Goal: Task Accomplishment & Management: Complete application form

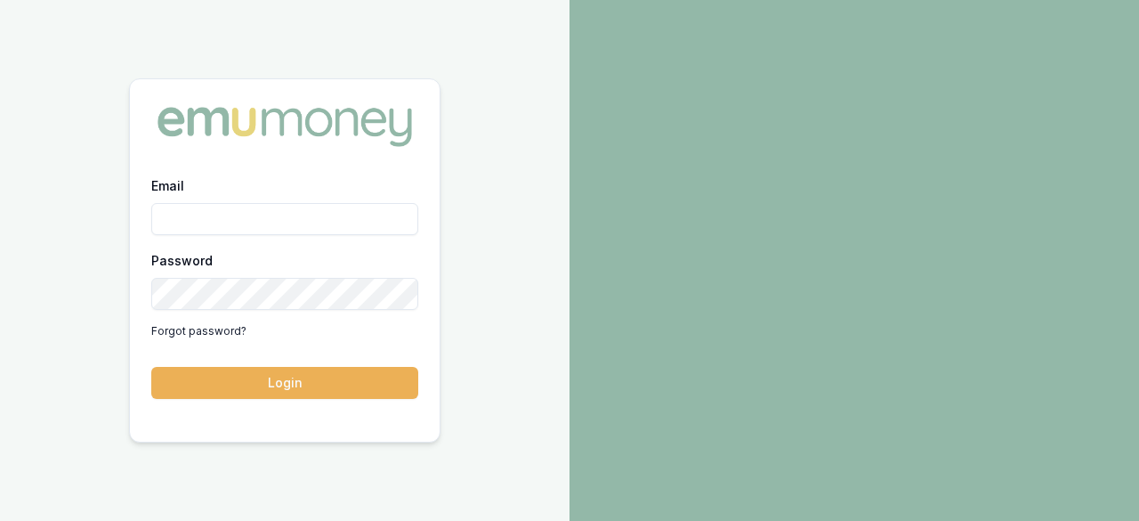
click at [328, 214] on input "Email" at bounding box center [284, 219] width 267 height 32
click at [311, 225] on input "Email" at bounding box center [284, 219] width 267 height 32
type input "[EMAIL_ADDRESS][DOMAIN_NAME]"
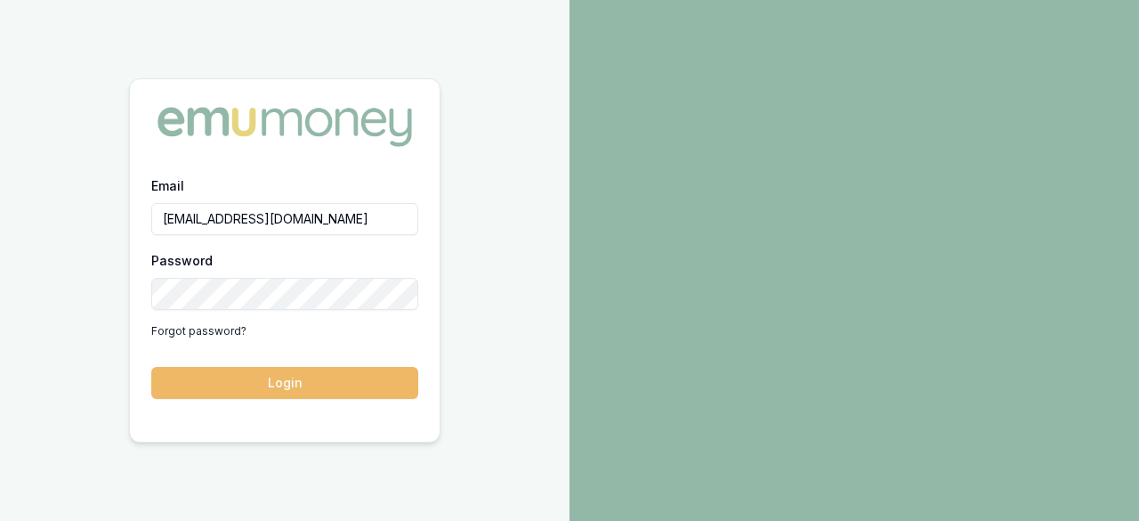
click at [299, 384] on button "Login" at bounding box center [284, 383] width 267 height 32
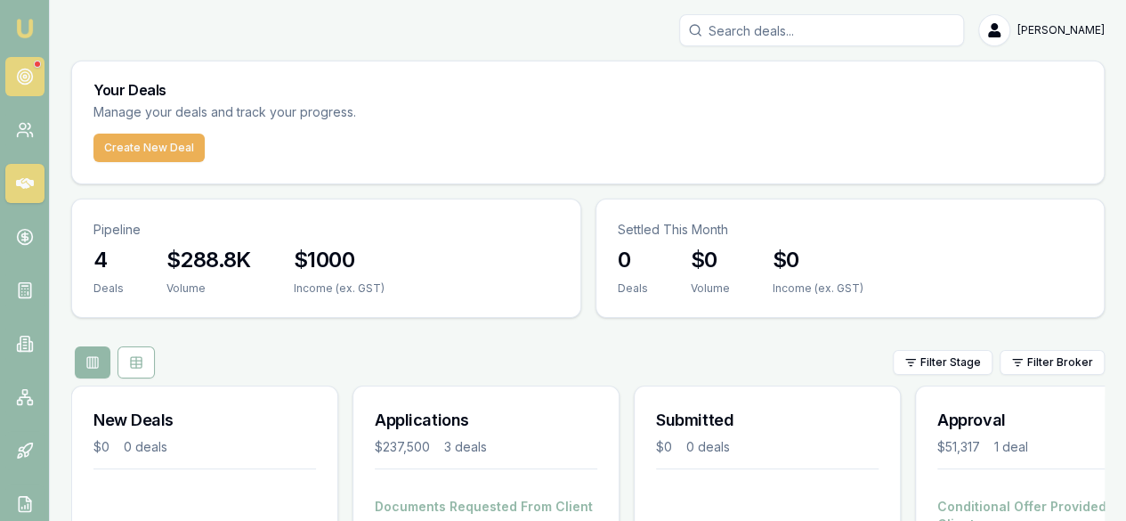
click at [15, 94] on link at bounding box center [24, 76] width 39 height 39
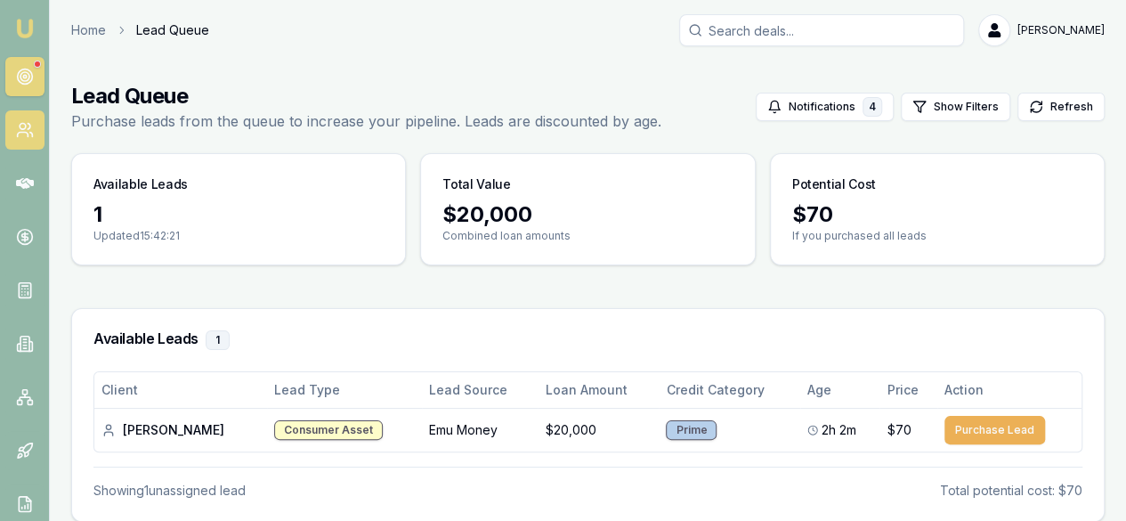
click at [36, 125] on link at bounding box center [24, 129] width 39 height 39
click at [25, 131] on icon at bounding box center [25, 130] width 18 height 18
click at [34, 187] on link at bounding box center [24, 183] width 39 height 39
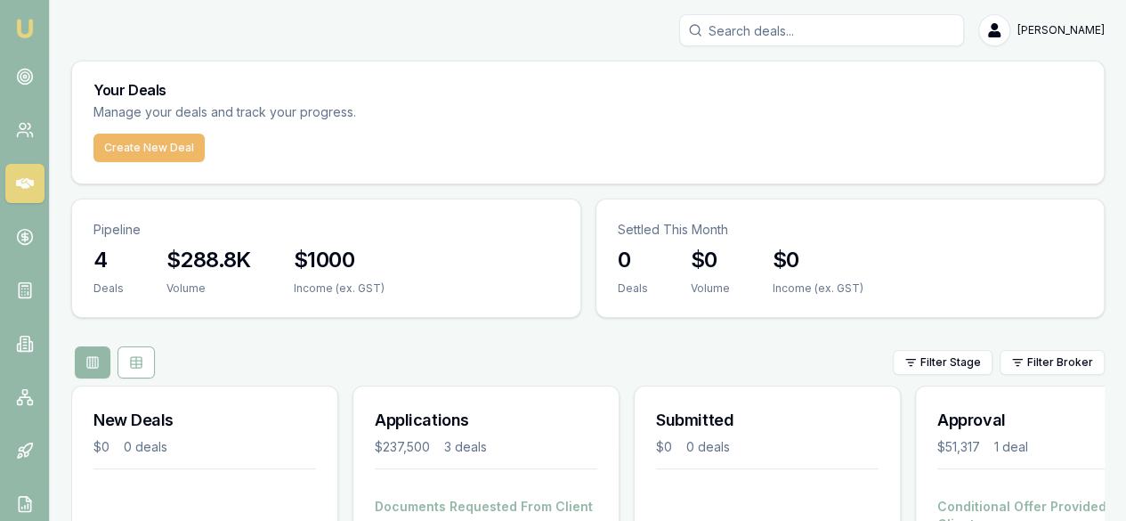
click at [98, 148] on button "Create New Deal" at bounding box center [148, 148] width 111 height 28
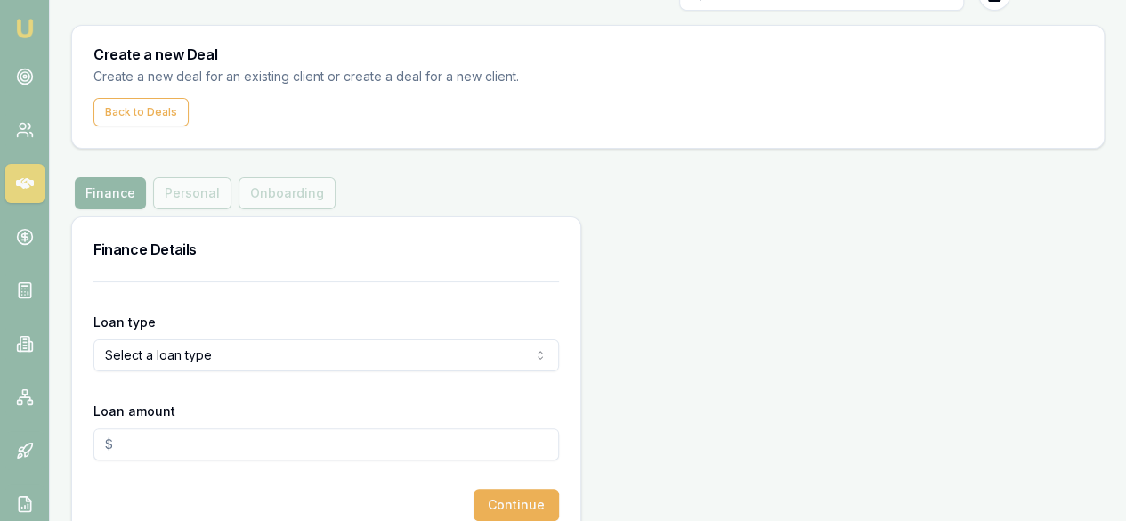
scroll to position [70, 0]
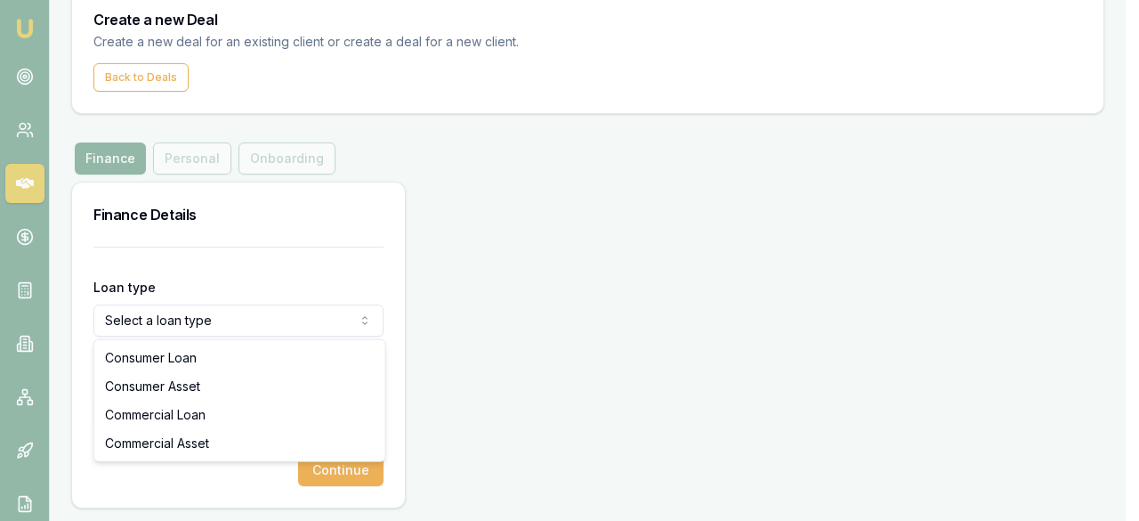
click at [206, 324] on html "Emu Broker Deals New Deal Ray Guan Toggle Menu Create a new Deal Create a new d…" at bounding box center [569, 190] width 1139 height 521
select select "COMMERCIAL_ASSET"
drag, startPoint x: 223, startPoint y: 373, endPoint x: 210, endPoint y: 440, distance: 67.9
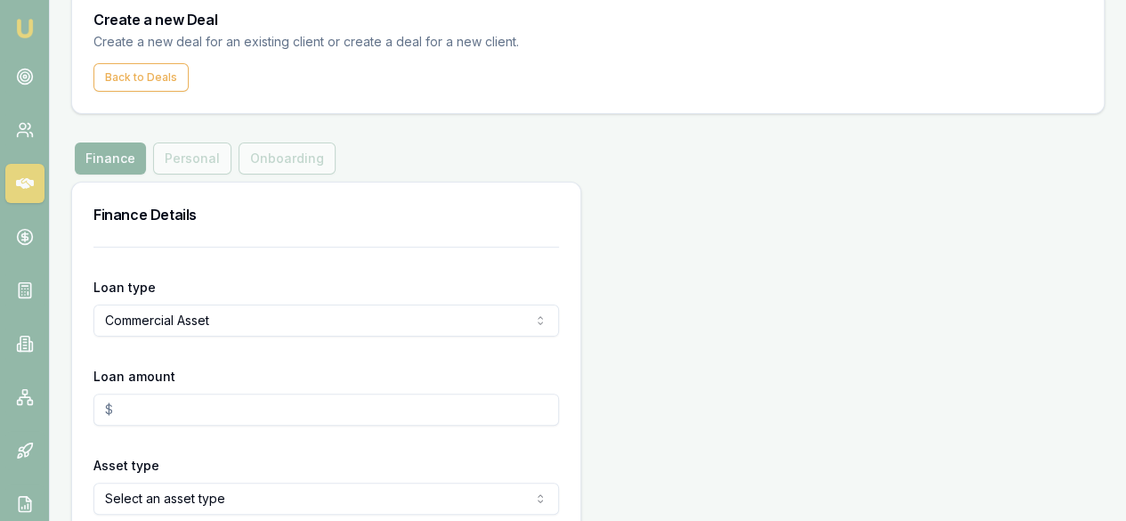
click at [199, 408] on input "Loan amount" at bounding box center [325, 409] width 465 height 32
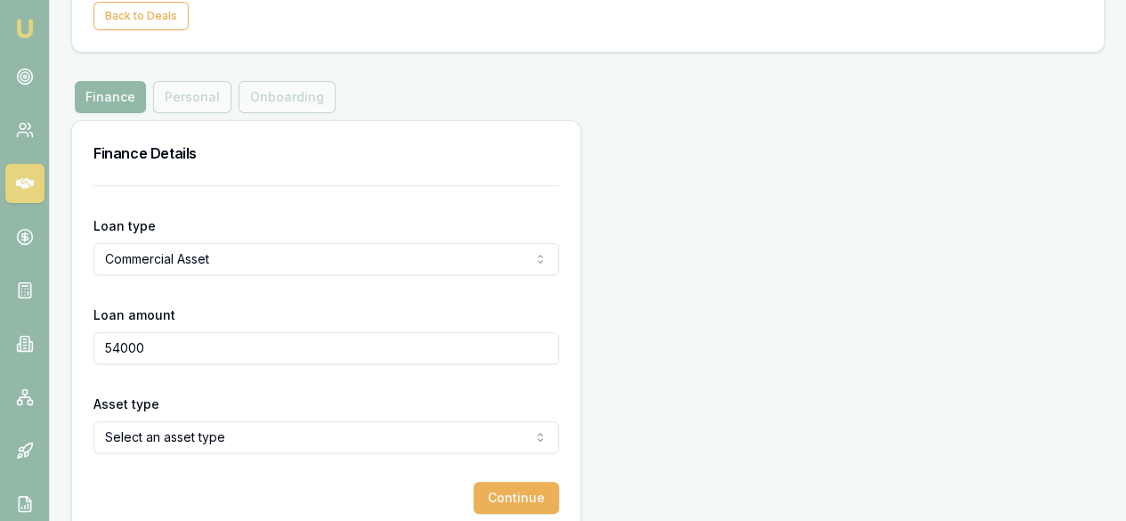
scroll to position [159, 0]
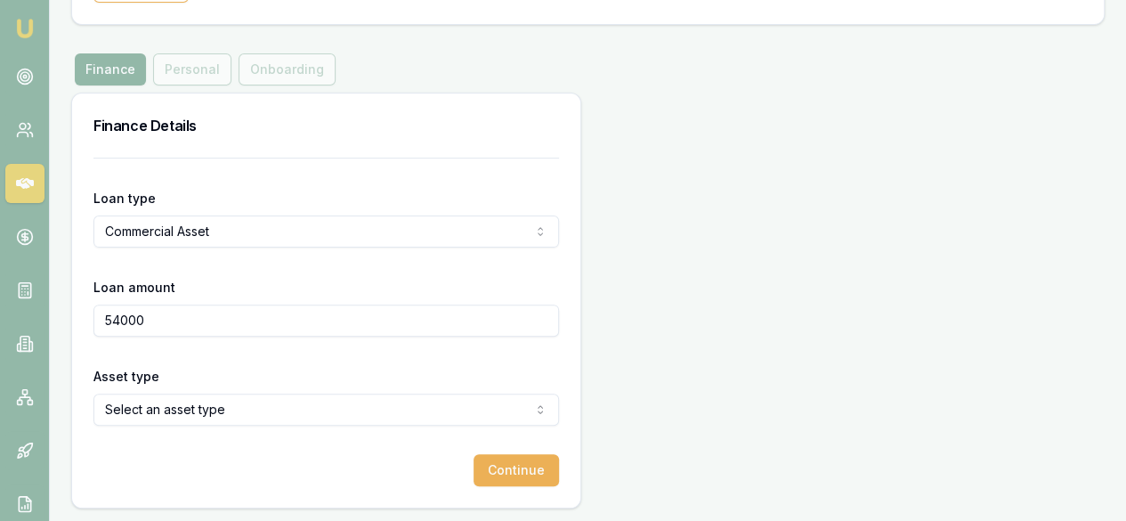
type input "$54,000.00"
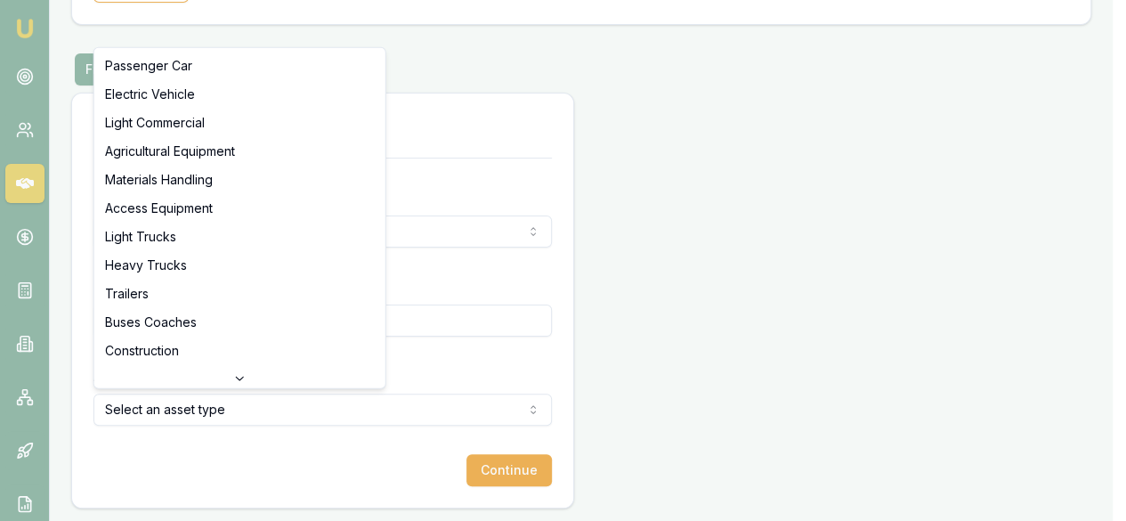
click at [201, 361] on html "Emu Broker Deals New Deal Ray Guan Toggle Menu Create a new Deal Create a new d…" at bounding box center [563, 101] width 1126 height 521
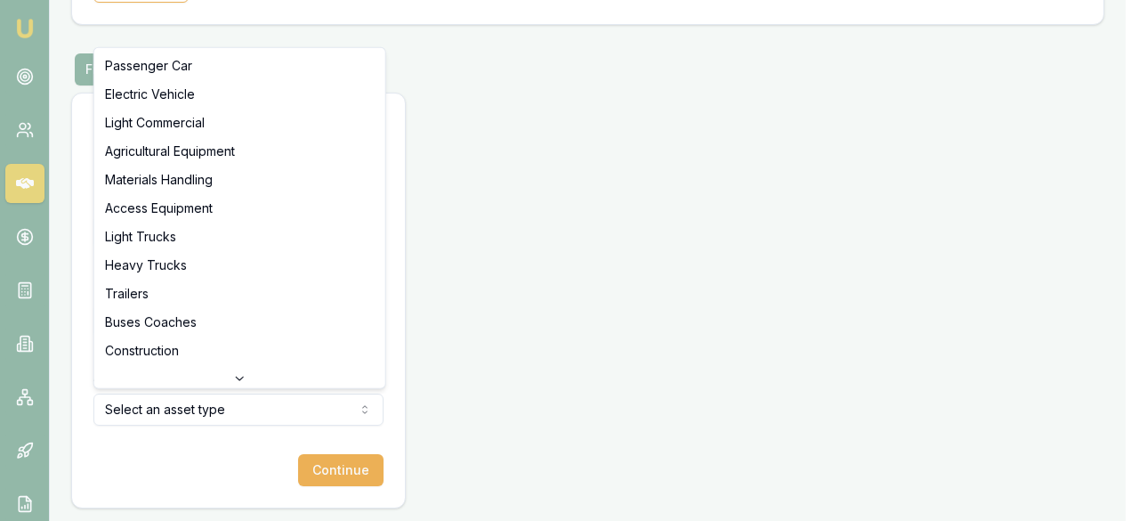
select select "ELECTRIC_VEHICLE"
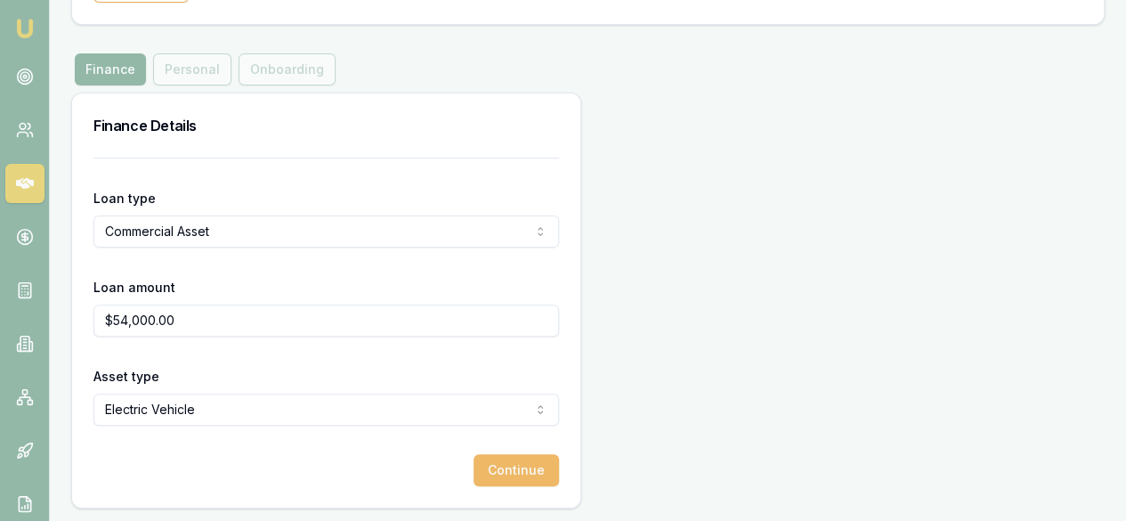
click at [473, 454] on button "Continue" at bounding box center [515, 470] width 85 height 32
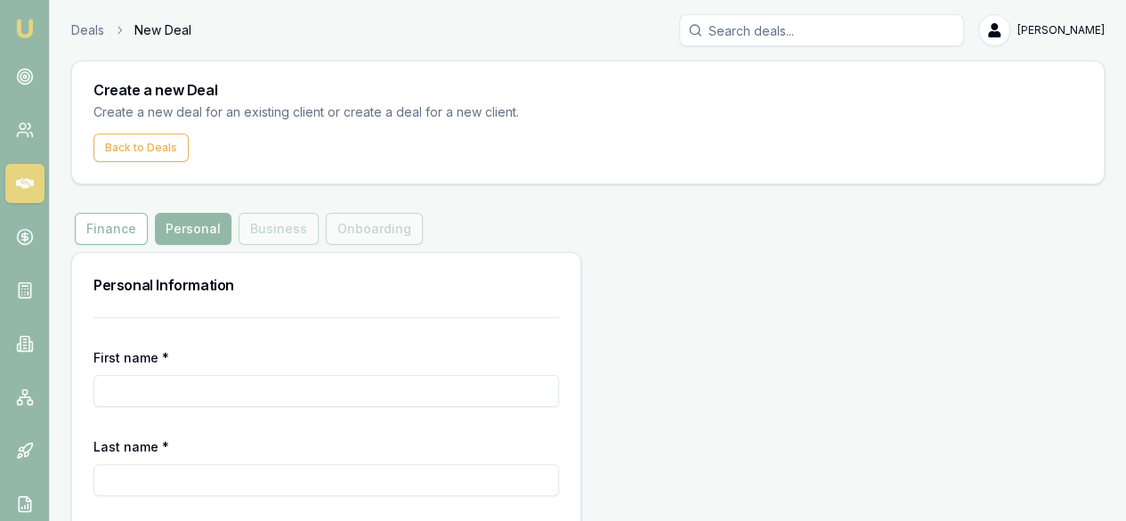
click at [199, 389] on input "First name *" at bounding box center [325, 391] width 465 height 32
click at [27, 129] on icon at bounding box center [25, 130] width 18 height 18
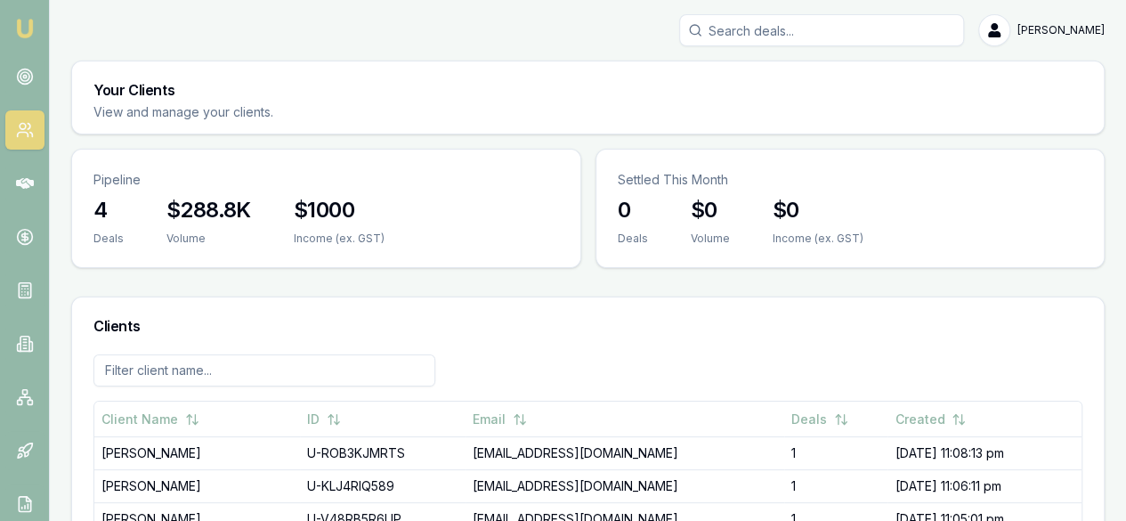
click at [28, 129] on icon at bounding box center [29, 126] width 3 height 5
click at [23, 63] on link at bounding box center [24, 76] width 39 height 39
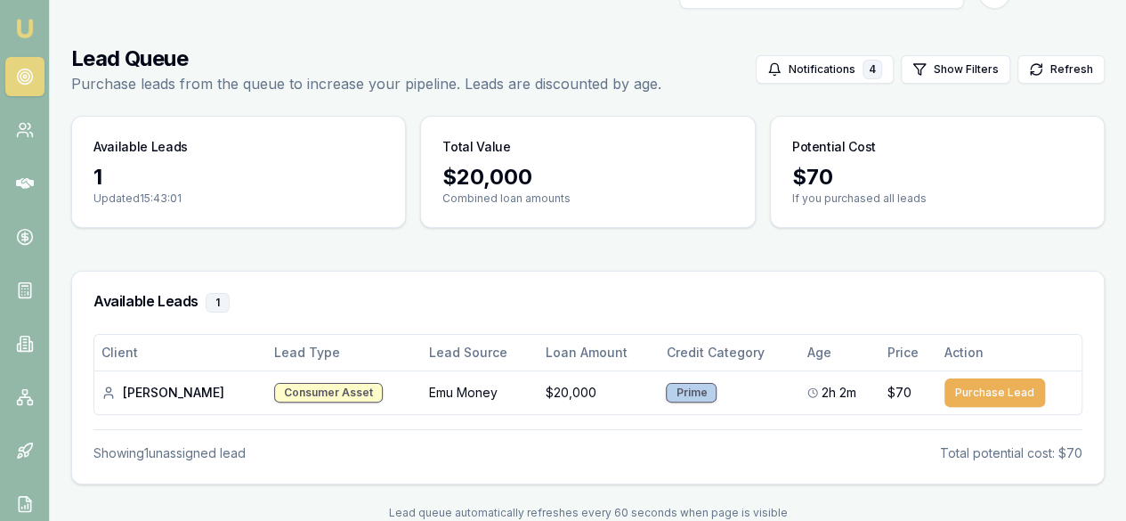
scroll to position [69, 0]
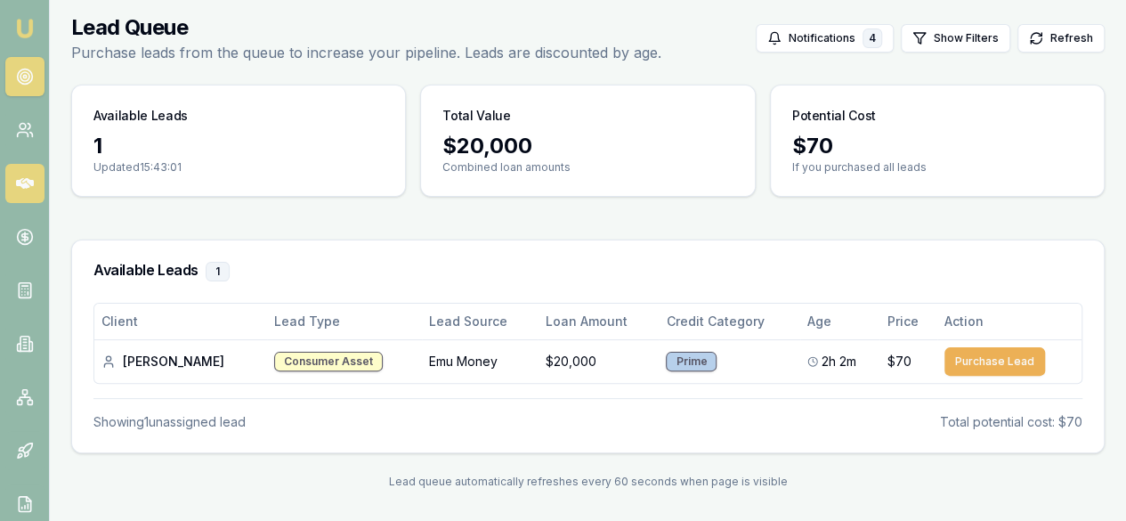
click at [19, 174] on link at bounding box center [24, 183] width 39 height 39
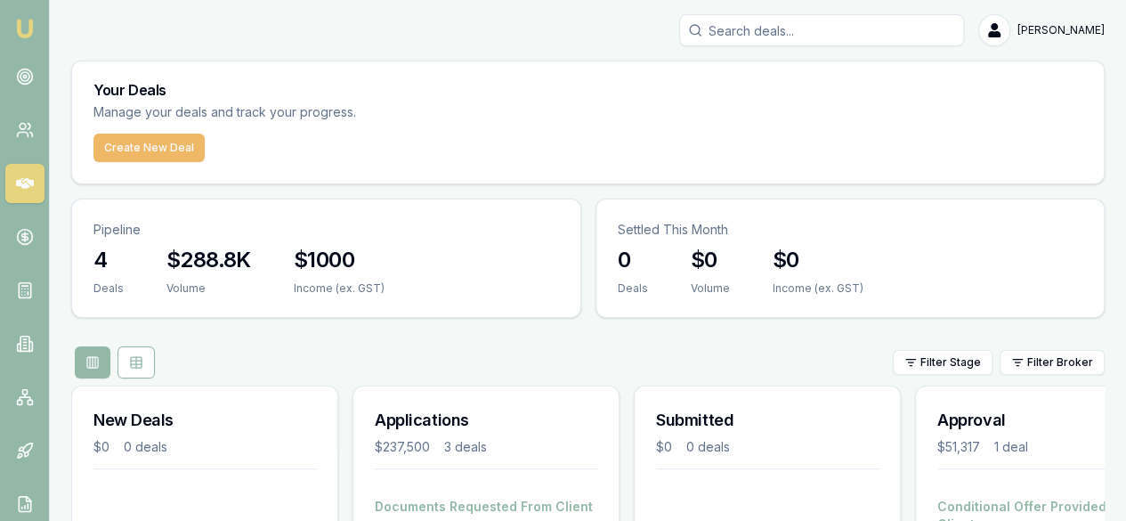
click at [123, 154] on button "Create New Deal" at bounding box center [148, 148] width 111 height 28
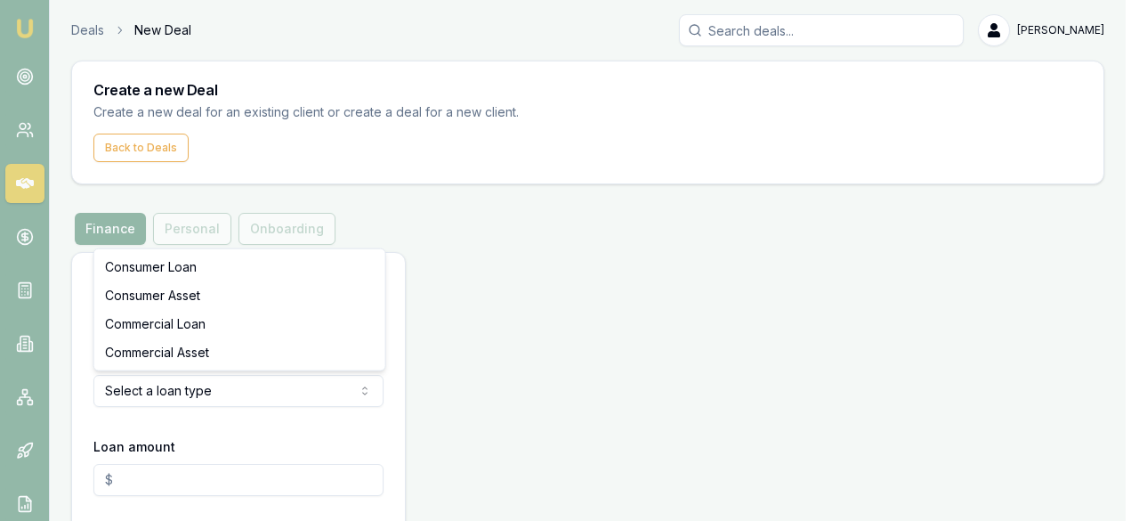
click at [171, 393] on html "Emu Broker Deals New Deal Ray Guan Toggle Menu Create a new Deal Create a new d…" at bounding box center [569, 260] width 1139 height 521
select select "COMMERCIAL_ASSET"
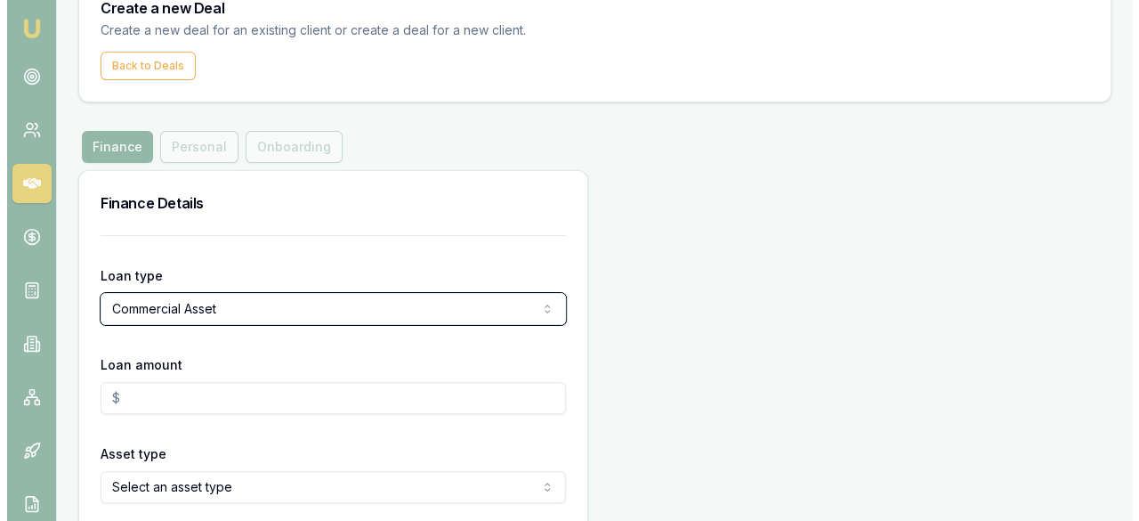
scroll to position [159, 0]
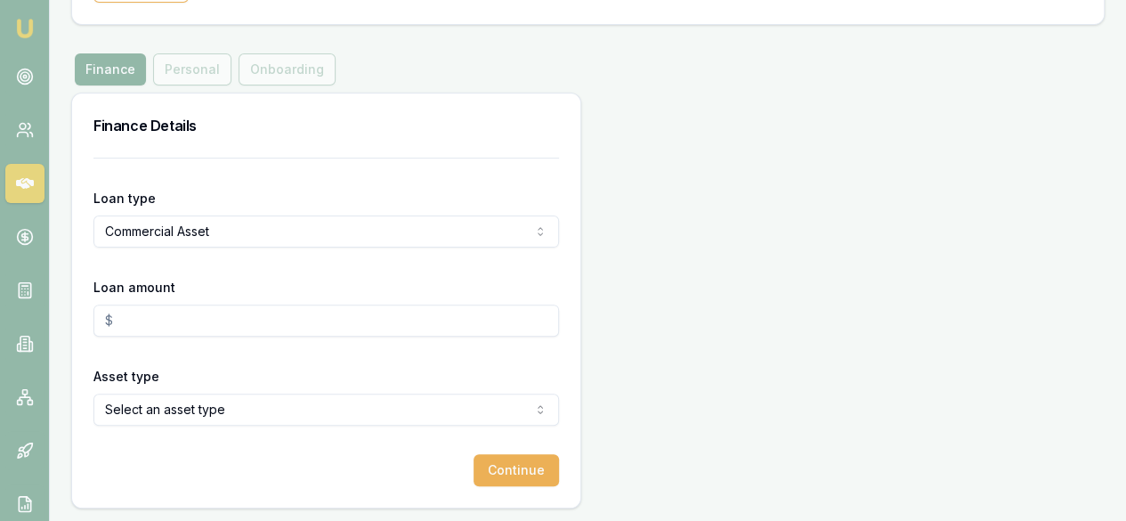
click at [198, 323] on input "Loan amount" at bounding box center [325, 320] width 465 height 32
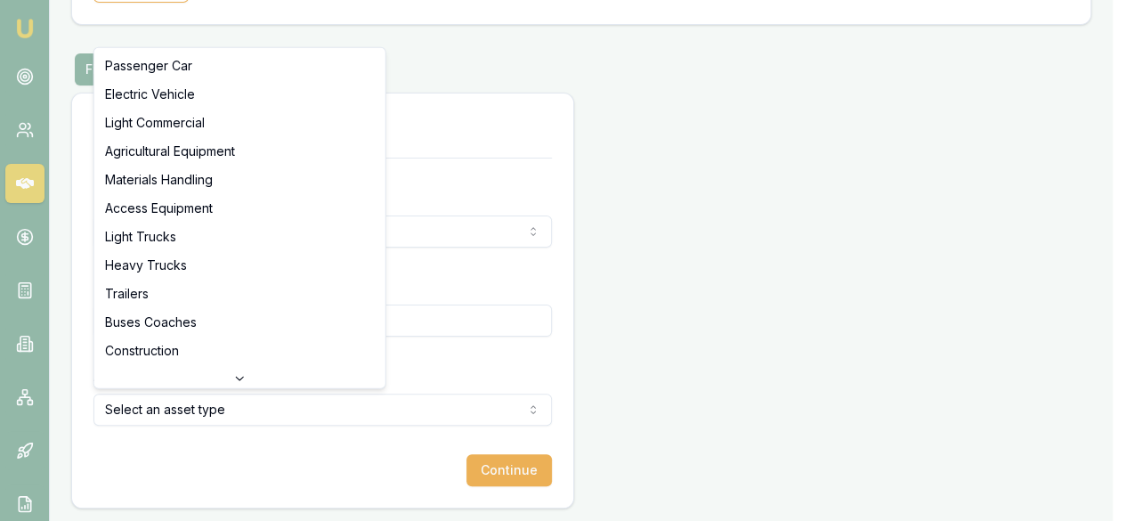
type input "$55,000.00"
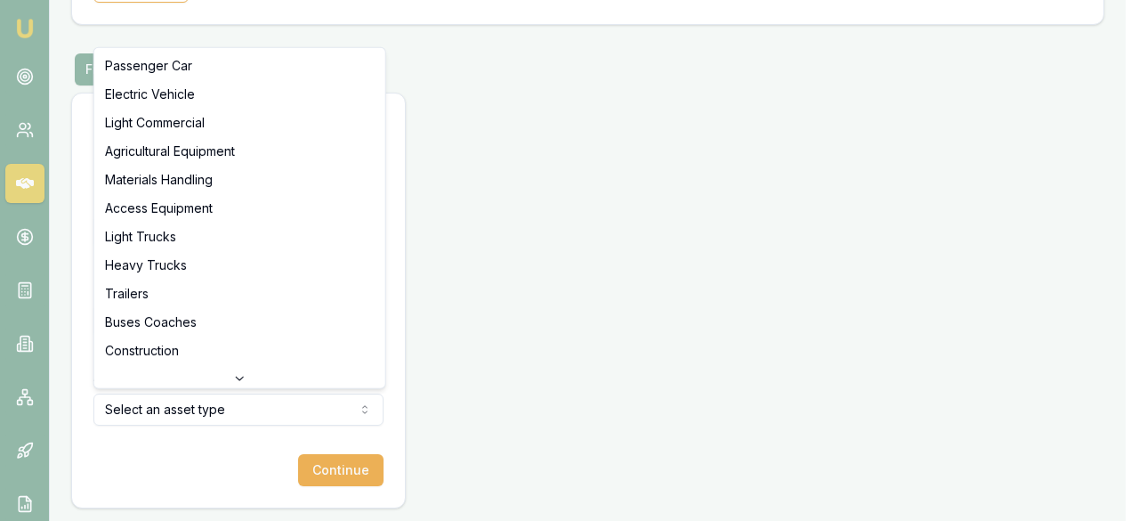
click at [165, 361] on html "Emu Broker Deals New Deal Ray Guan Toggle Menu Create a new Deal Create a new d…" at bounding box center [569, 101] width 1139 height 521
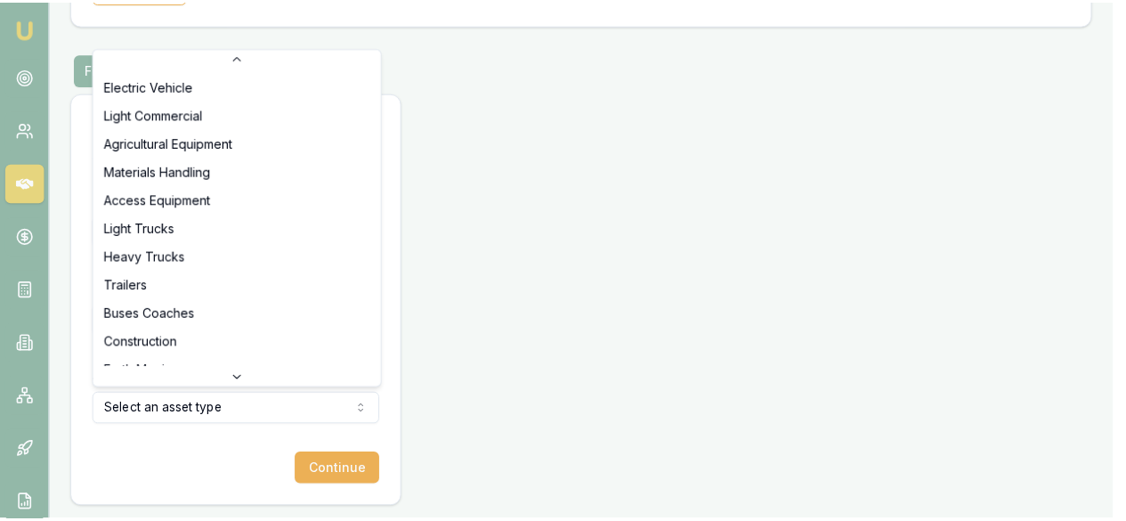
scroll to position [0, 0]
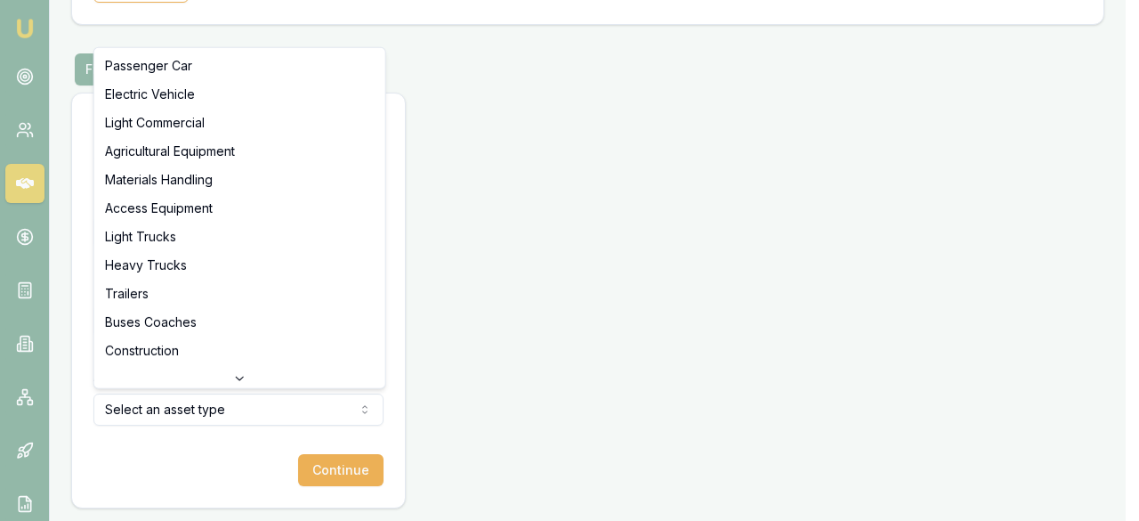
select select "ELECTRIC_VEHICLE"
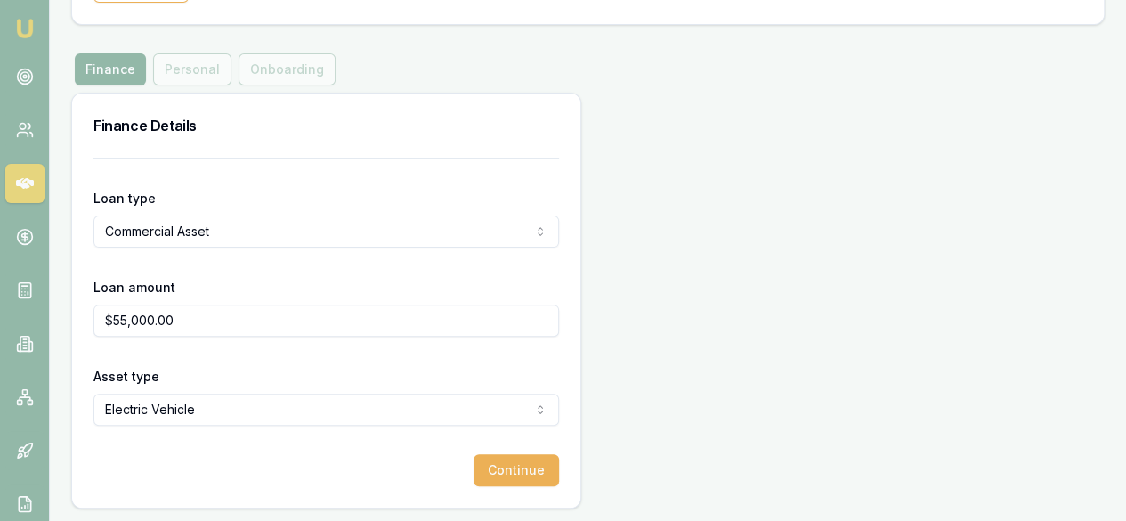
click at [407, 512] on div "Deals New Deal Ray Guan Toggle Menu Create a new Deal Create a new deal for an …" at bounding box center [563, 182] width 1126 height 682
click at [473, 471] on button "Continue" at bounding box center [515, 470] width 85 height 32
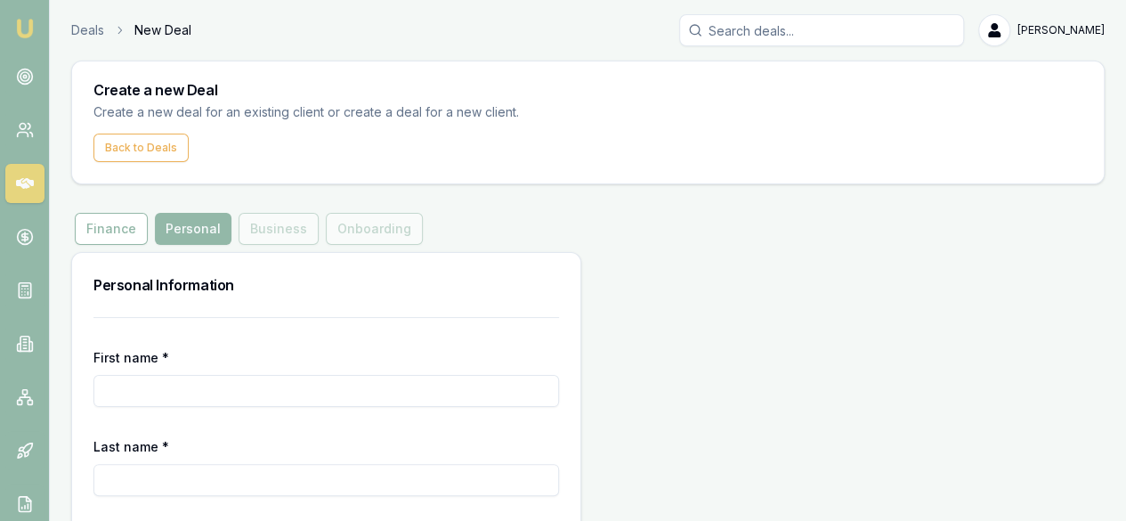
click at [214, 394] on input "First name *" at bounding box center [325, 391] width 465 height 32
type input "Jiawei"
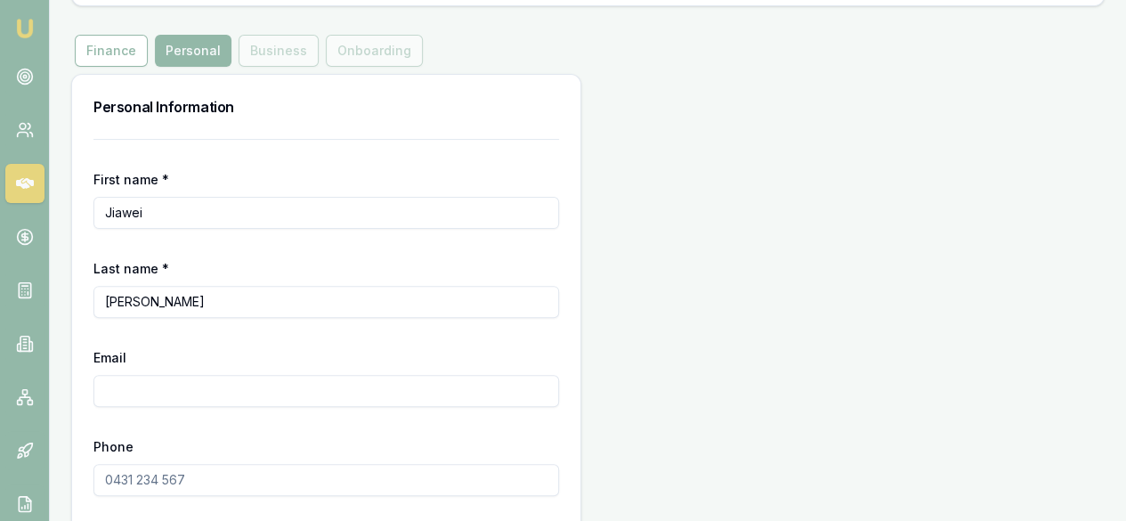
type input "Huang"
click at [166, 393] on input "Email" at bounding box center [325, 391] width 465 height 32
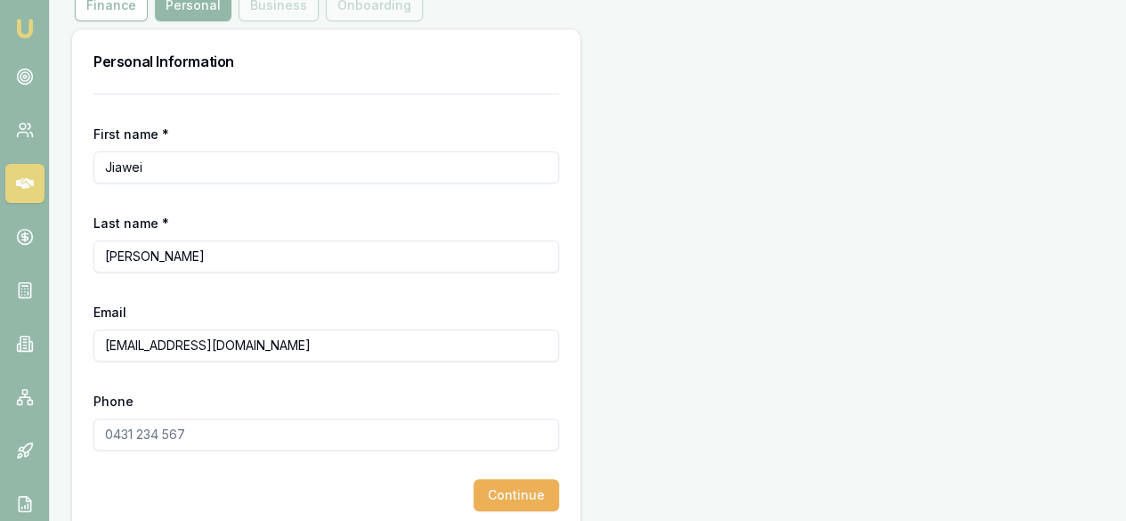
scroll to position [248, 0]
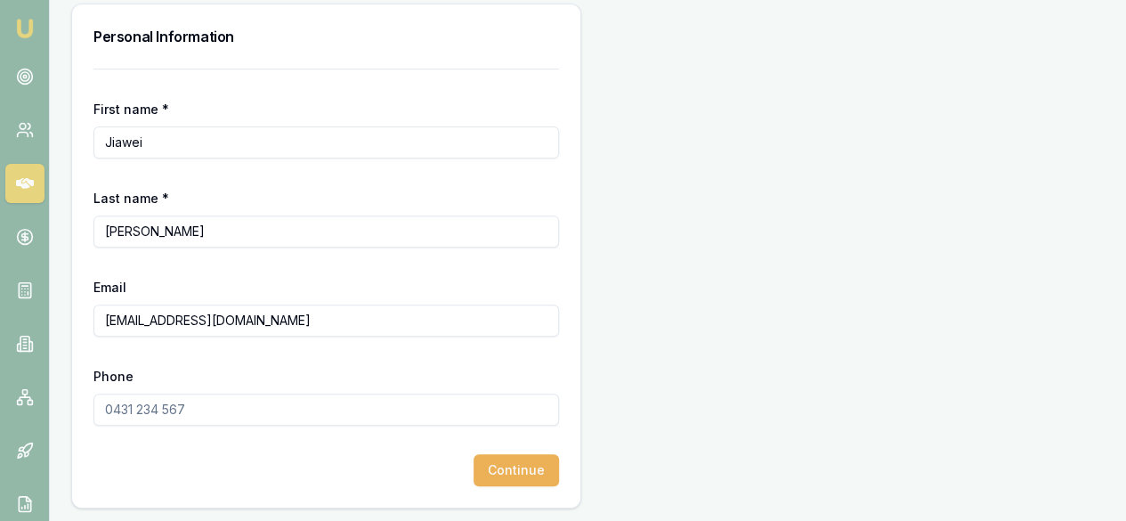
type input "jolinhair321@gmail.com"
click at [135, 430] on form "First name * Jiawei Last name * Huang Email jolinhair321@gmail.com Phone Contin…" at bounding box center [325, 277] width 465 height 417
click at [144, 409] on input "Phone" at bounding box center [325, 409] width 465 height 32
type input "0433 214 767"
drag, startPoint x: 342, startPoint y: 458, endPoint x: 328, endPoint y: 489, distance: 33.1
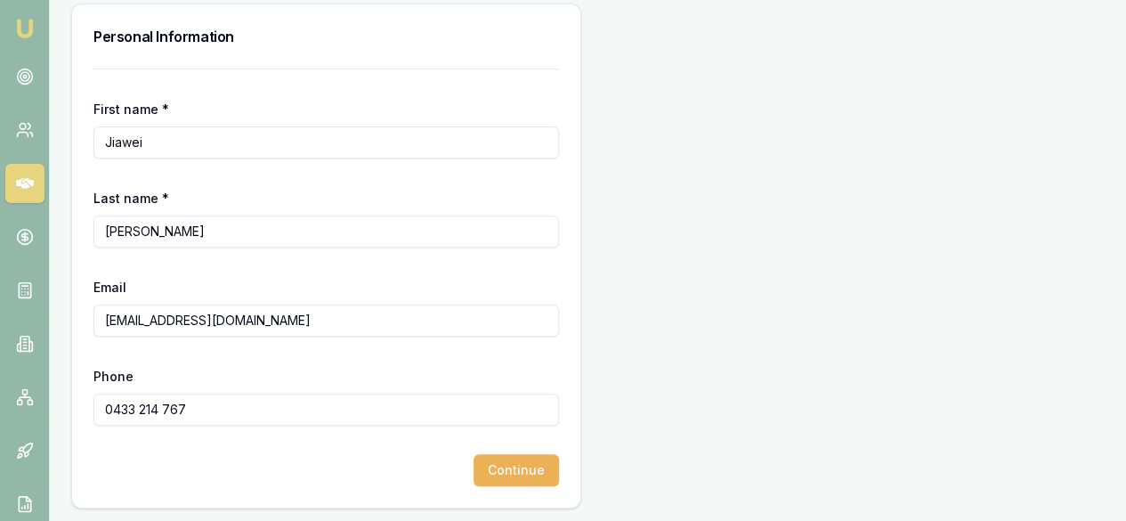
click at [328, 489] on div "First name * Jiawei Last name * Huang Email jolinhair321@gmail.com Phone 0433 2…" at bounding box center [326, 288] width 508 height 439
click at [473, 465] on button "Continue" at bounding box center [515, 470] width 85 height 32
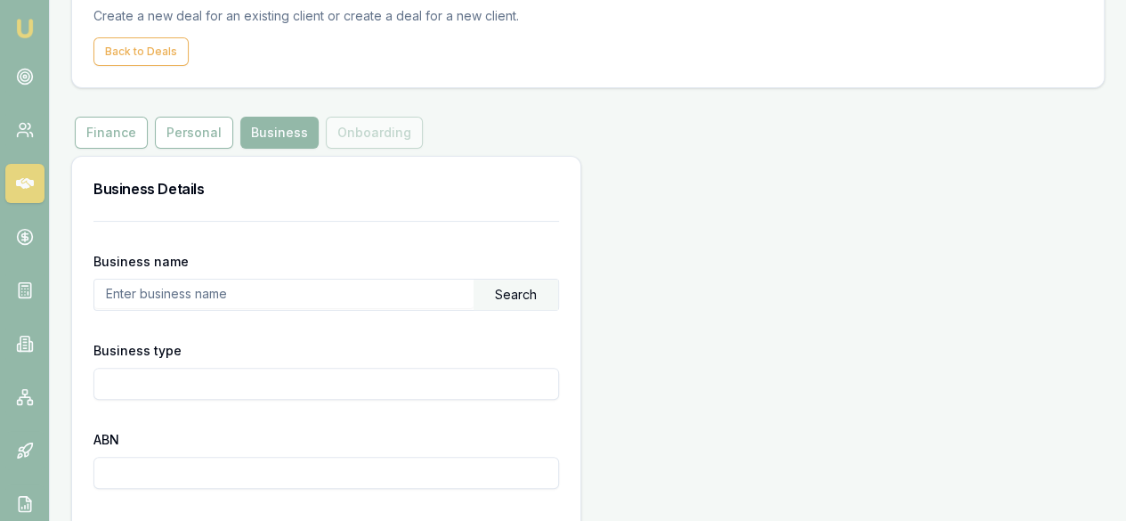
scroll to position [178, 0]
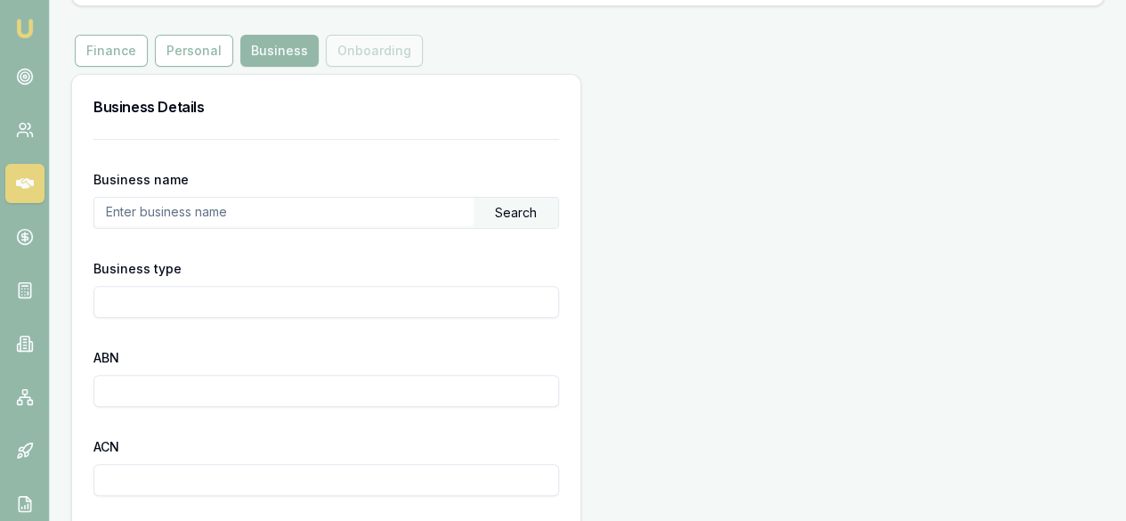
click at [206, 218] on input "text" at bounding box center [283, 212] width 379 height 28
click at [473, 213] on div "Search" at bounding box center [515, 213] width 85 height 30
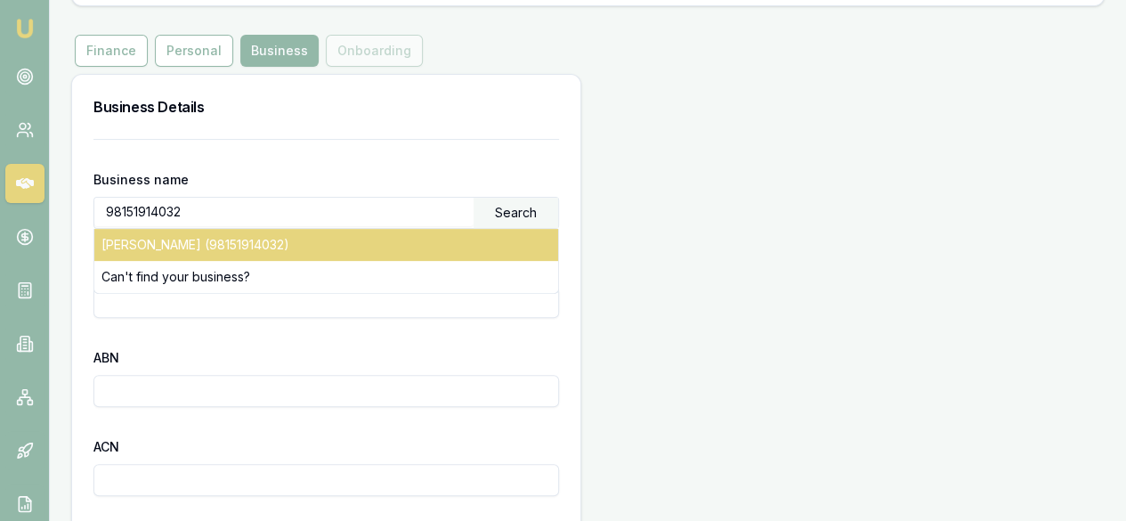
click at [315, 234] on div "HUANG, JIAWEI (98151914032)" at bounding box center [326, 245] width 464 height 32
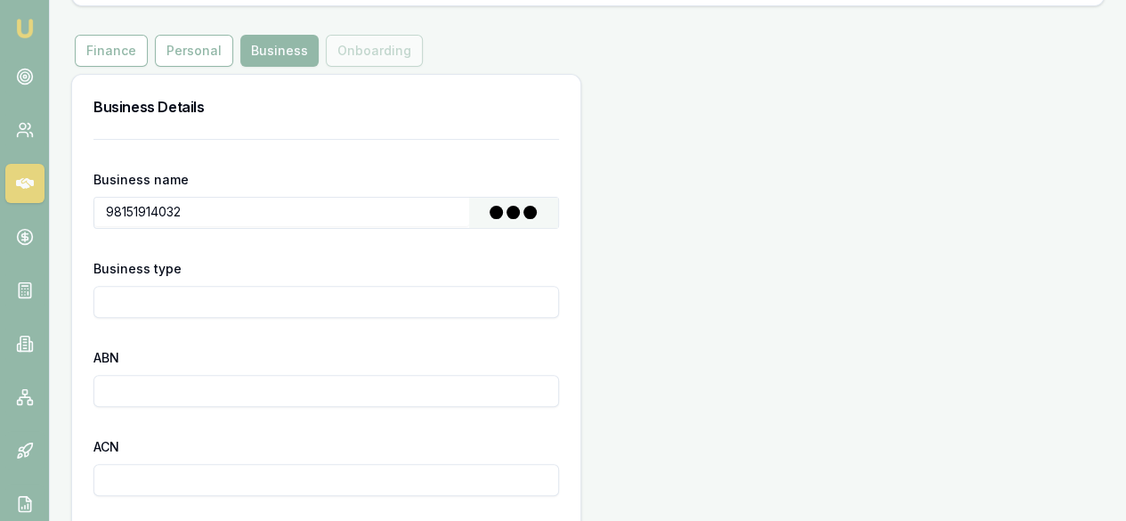
type input "HUANG, JIAWEI"
type input "Individual/Sole Trader"
type input "98151914032"
type input "2013-03-19"
type input "2020-04-01"
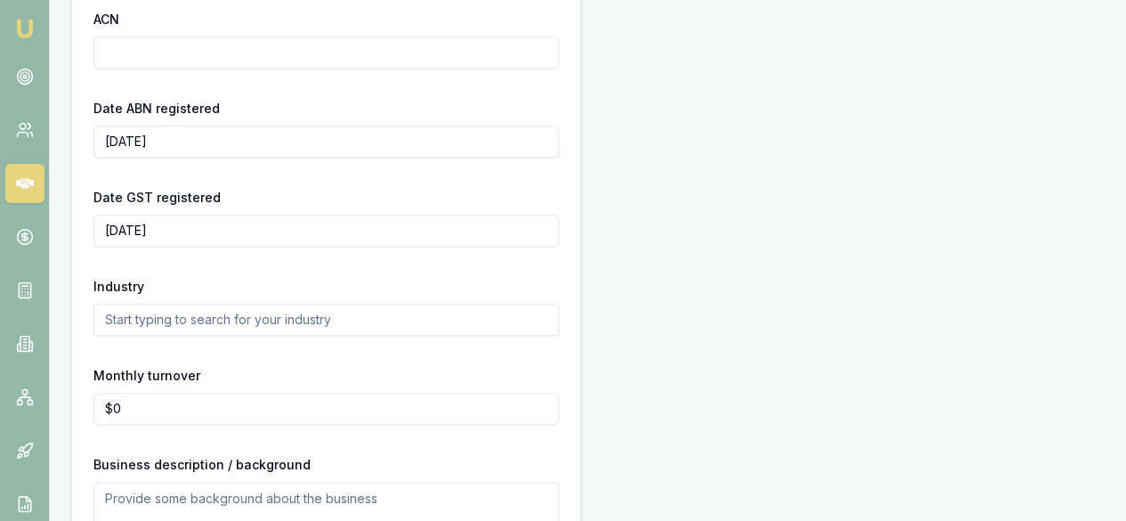
scroll to position [712, 0]
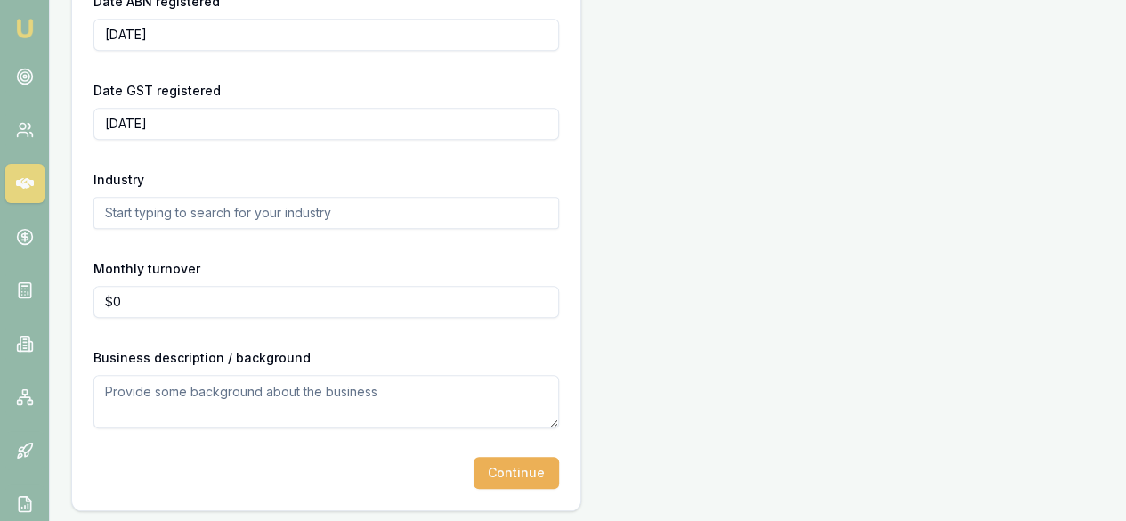
click at [227, 212] on input "text" at bounding box center [325, 213] width 465 height 32
type input "i"
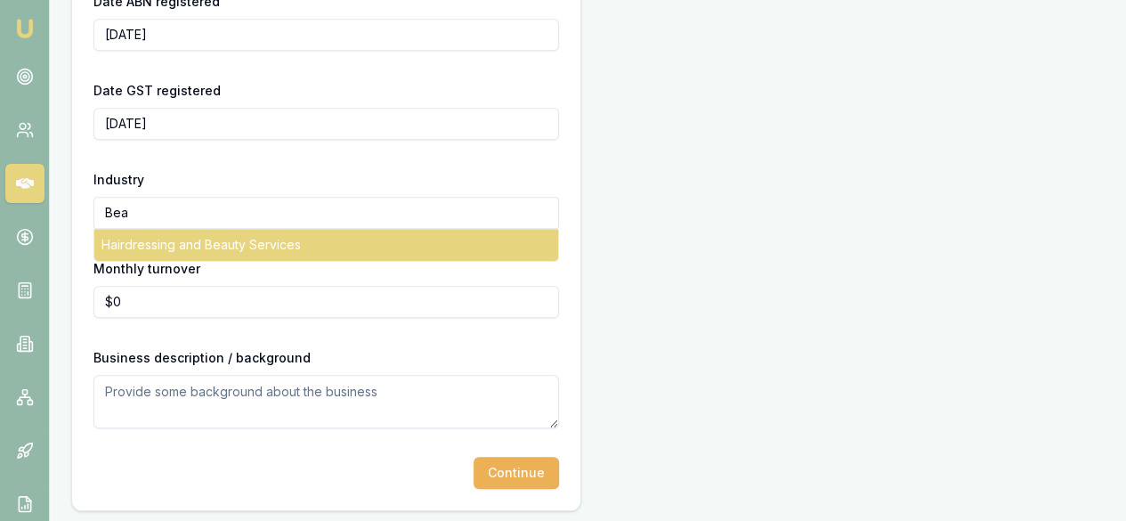
click at [216, 246] on div "Hairdressing and Beauty Services" at bounding box center [326, 245] width 464 height 32
type input "Hairdressing and Beauty Services"
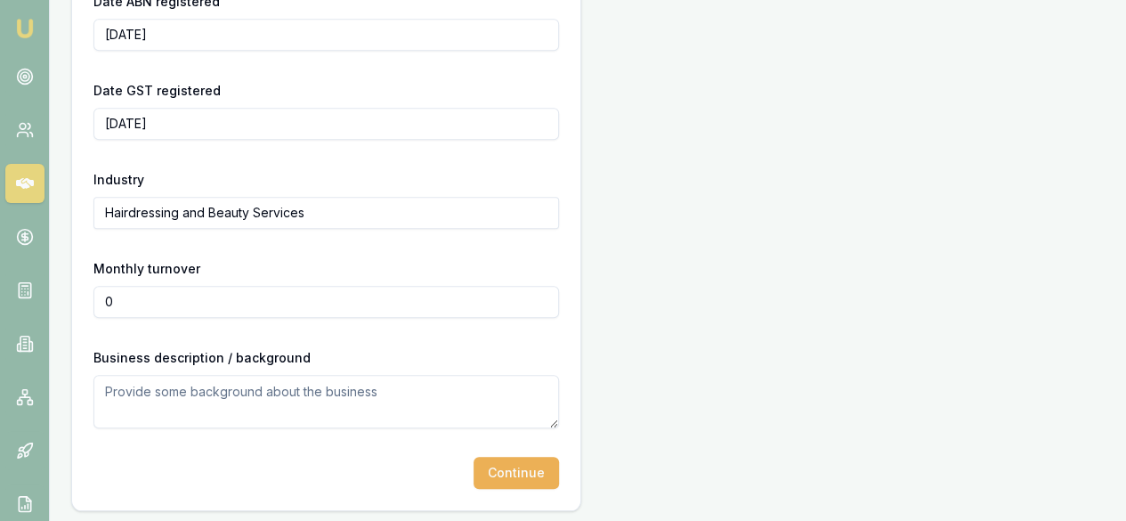
click at [212, 298] on input "0" at bounding box center [325, 302] width 465 height 32
type input "$0"
click at [473, 473] on button "Continue" at bounding box center [515, 473] width 85 height 32
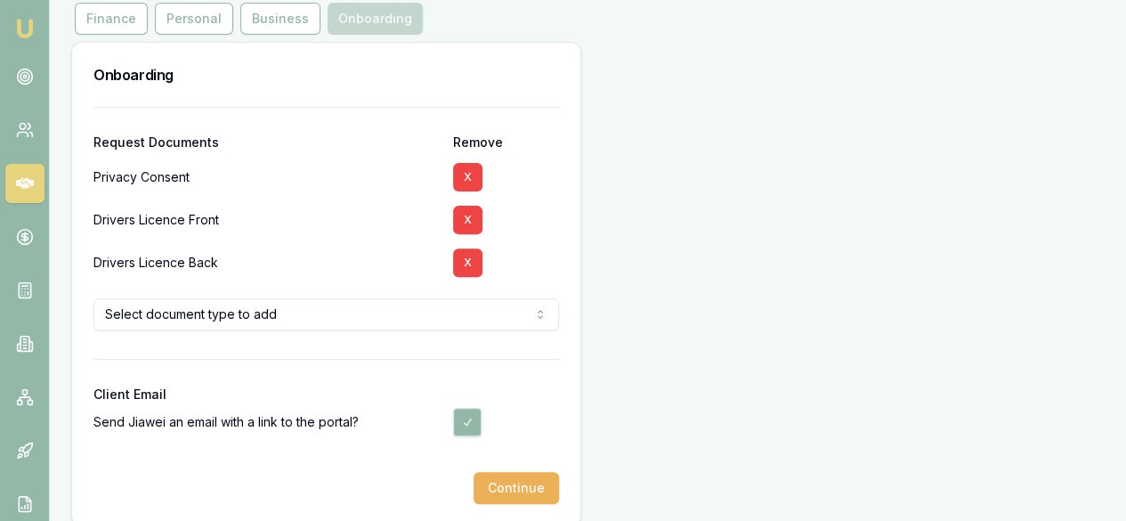
scroll to position [228, 0]
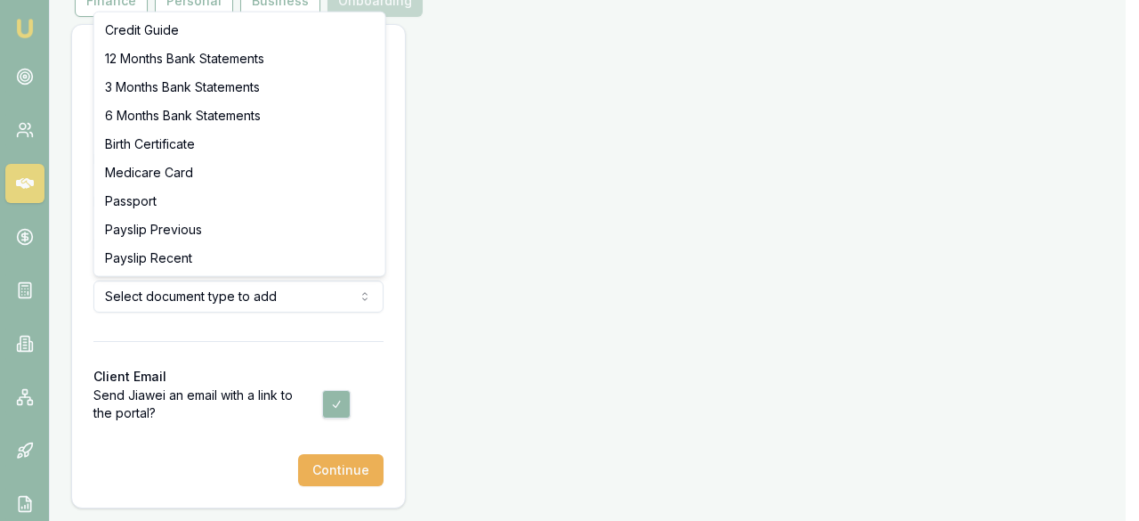
click at [332, 280] on html "Emu Broker Deals New Deal Ray Guan Toggle Menu Create a new Deal Create a new d…" at bounding box center [569, 32] width 1139 height 521
click at [321, 293] on html "Emu Broker Deals New Deal Ray Guan Toggle Menu Create a new Deal Create a new d…" at bounding box center [569, 32] width 1139 height 521
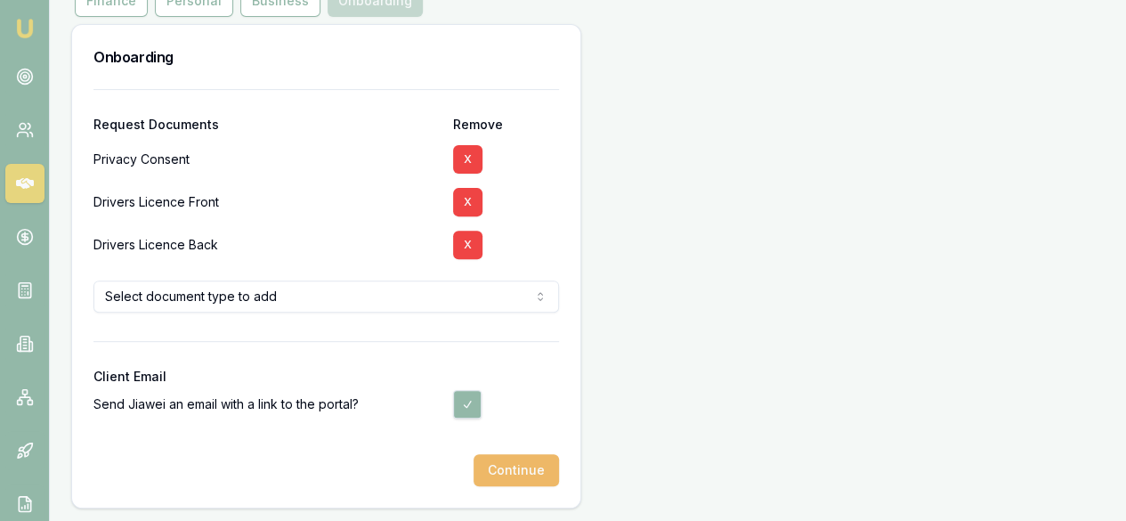
click at [473, 472] on button "Continue" at bounding box center [515, 470] width 85 height 32
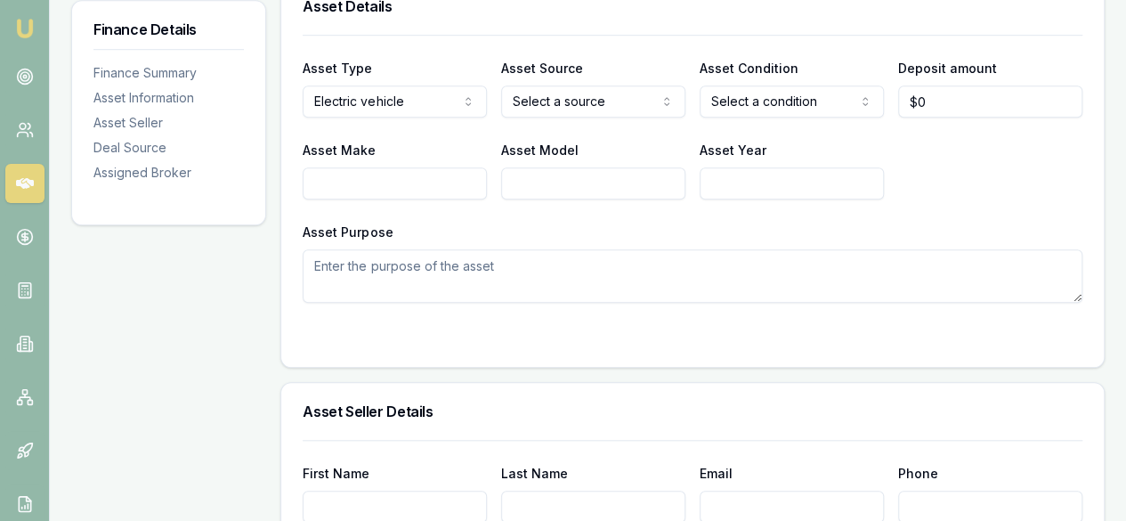
scroll to position [623, 0]
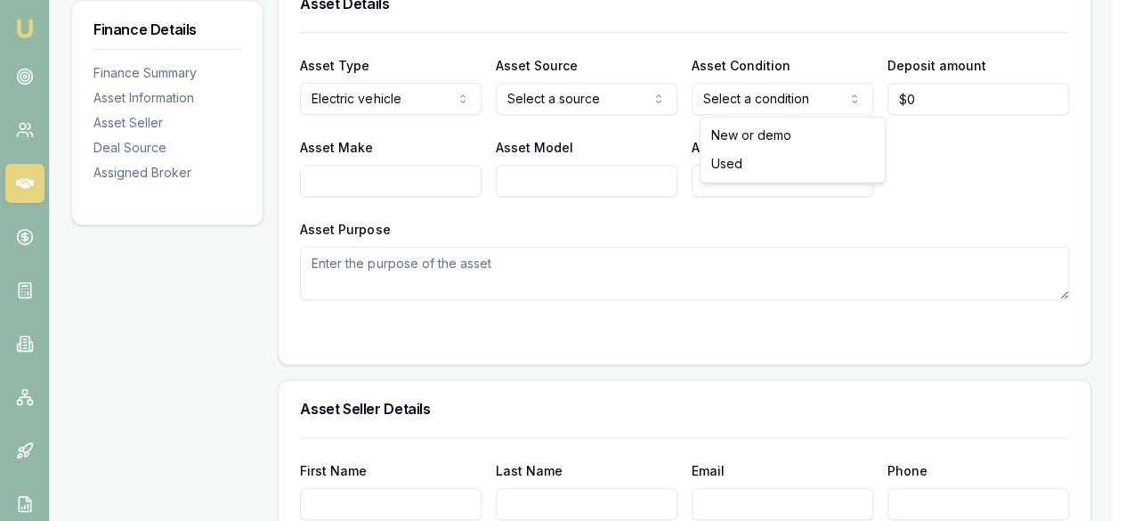
select select "USED"
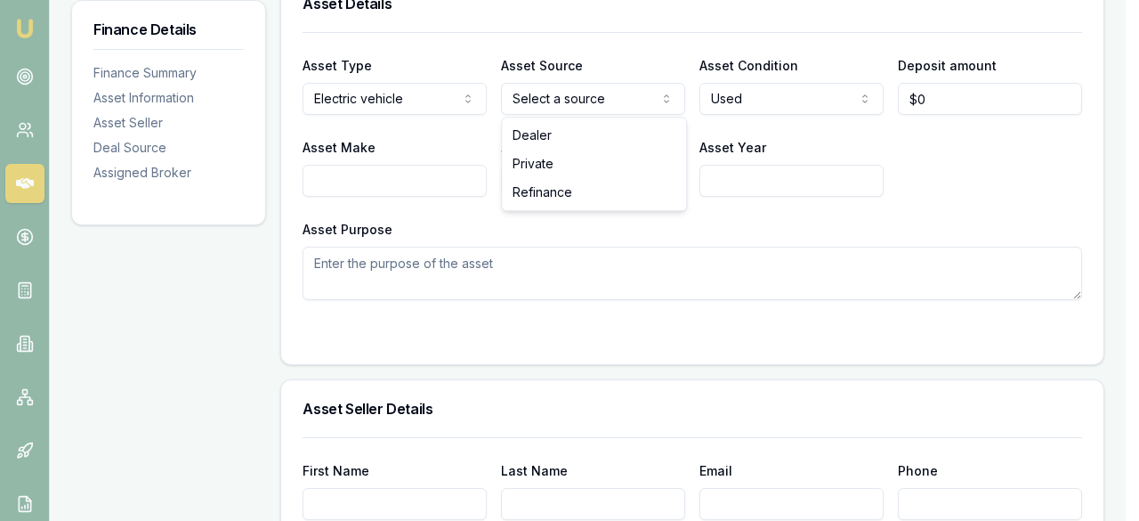
select select "PRIVATE"
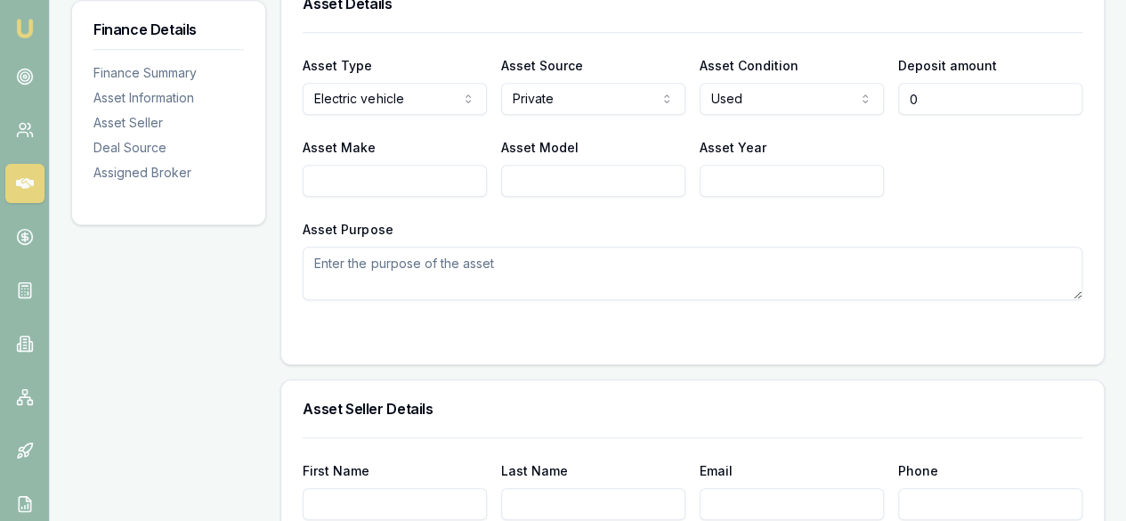
click at [951, 100] on input "0" at bounding box center [990, 99] width 184 height 32
drag, startPoint x: 951, startPoint y: 100, endPoint x: 847, endPoint y: 101, distance: 104.1
click at [848, 101] on div "Asset Type Electric vehicle Passenger car Electric vehicle Light commercial Oth…" at bounding box center [693, 84] width 780 height 61
type input "$0"
click at [437, 186] on input "Asset Make" at bounding box center [395, 181] width 184 height 32
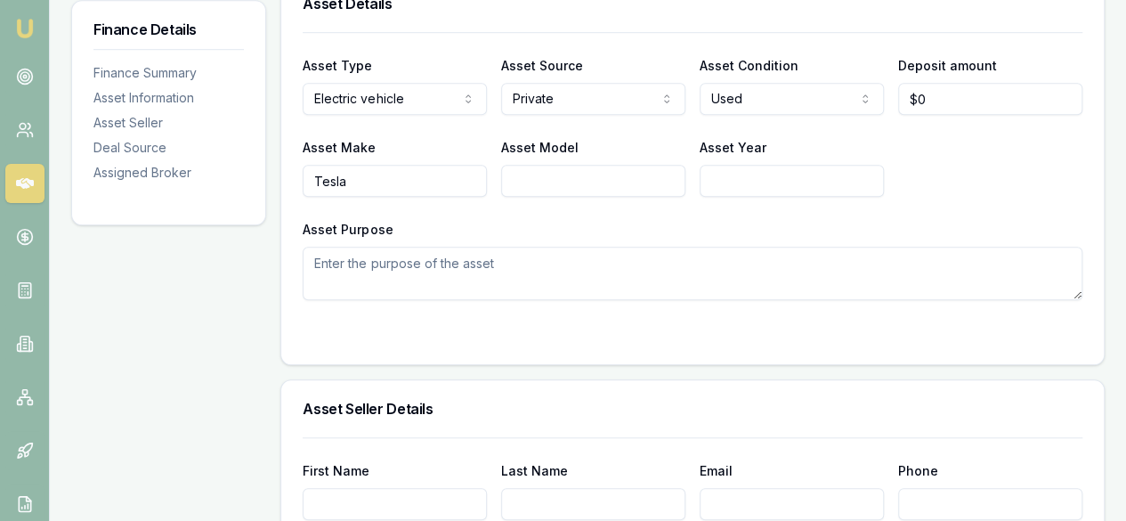
type input "Tesla"
type input "Model Y"
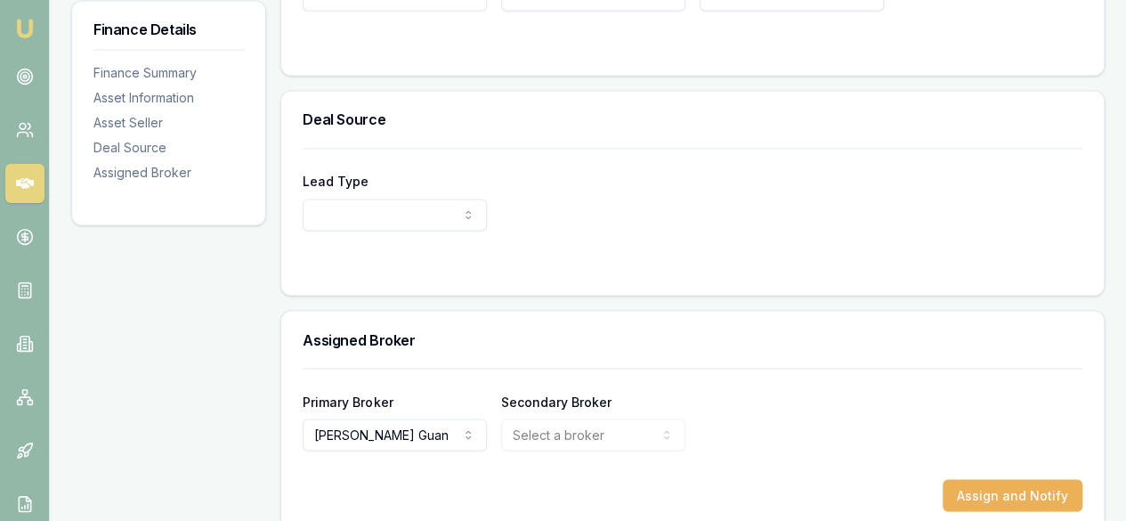
scroll to position [1476, 0]
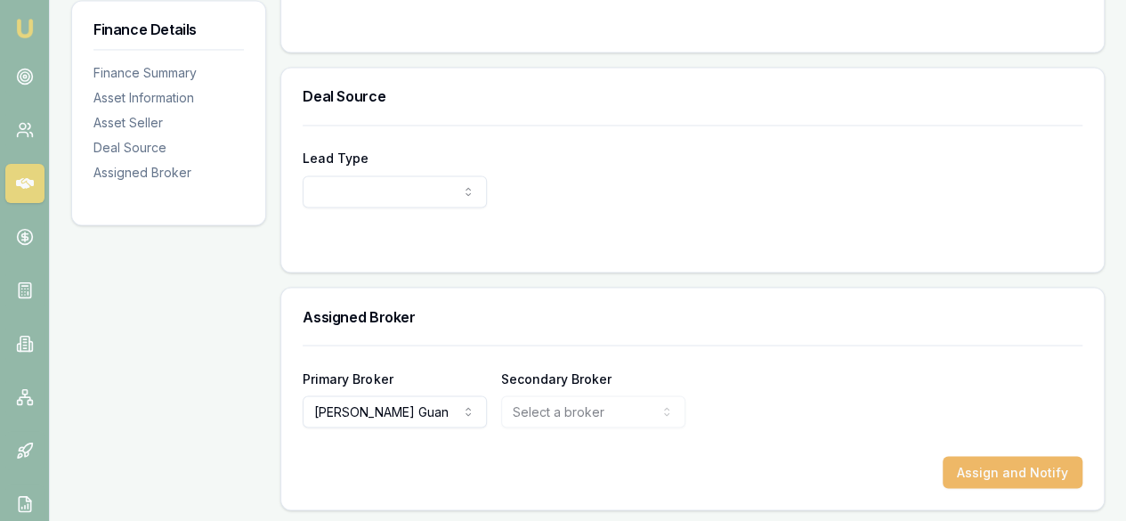
type input "2023"
click at [995, 458] on button "Assign and Notify" at bounding box center [1013, 472] width 140 height 32
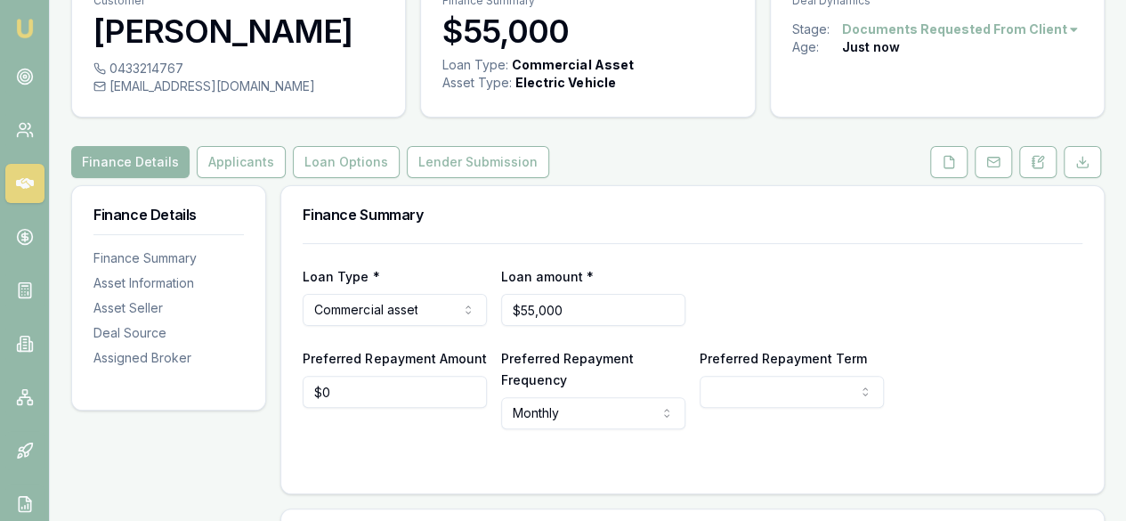
scroll to position [89, 0]
click at [253, 162] on button "Applicants" at bounding box center [241, 162] width 89 height 32
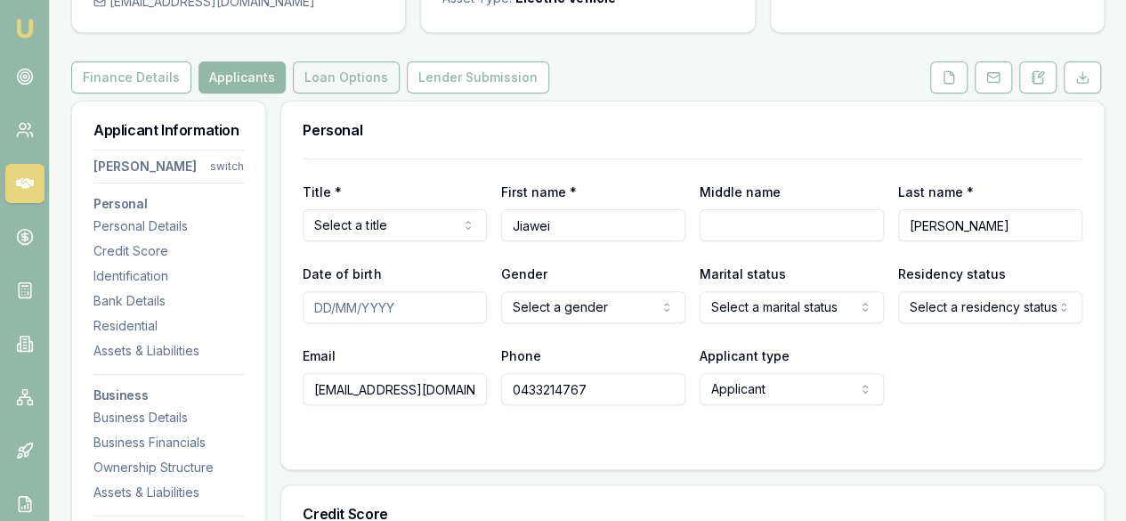
scroll to position [178, 0]
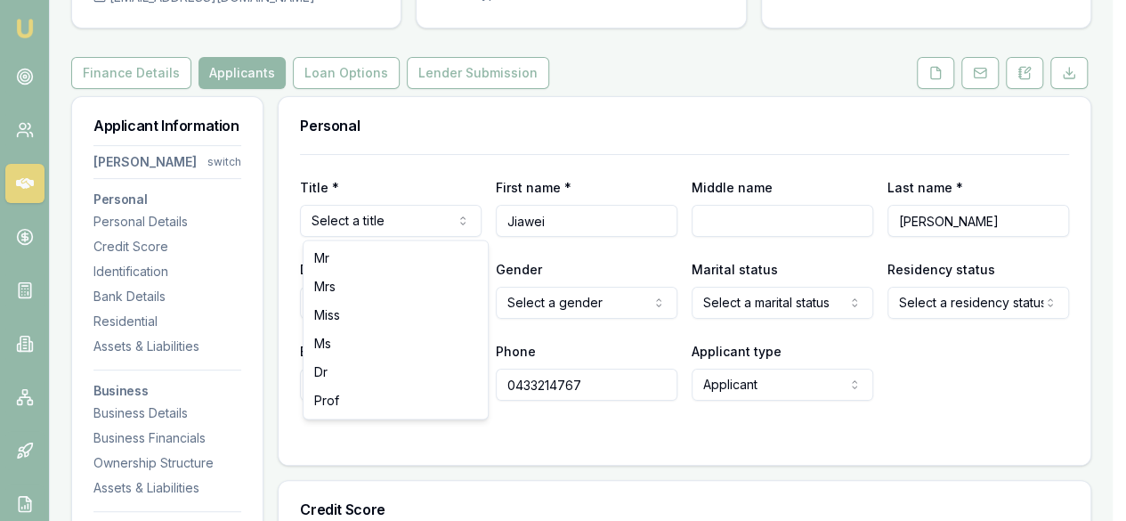
click at [413, 220] on html "Emu Broker Deals View D-6Z9O9JEAE6 Ray Guan Toggle Menu Customer Jiawei Huang 0…" at bounding box center [563, 82] width 1126 height 521
select select "Ms"
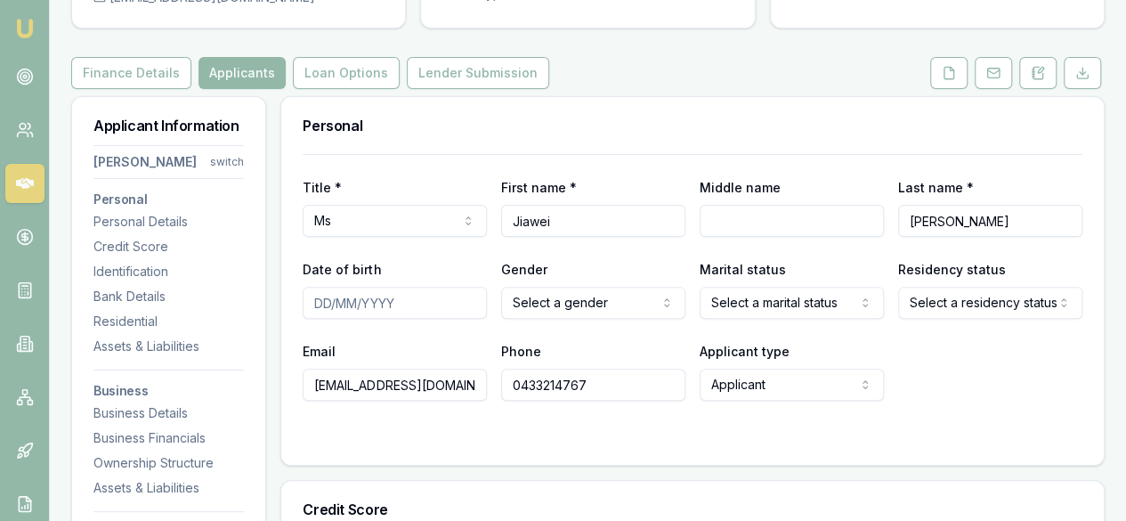
click at [869, 303] on html "Emu Broker Deals View D-6Z9O9JEAE6 Ray Guan Toggle Menu Customer Jiawei Huang 0…" at bounding box center [563, 82] width 1126 height 521
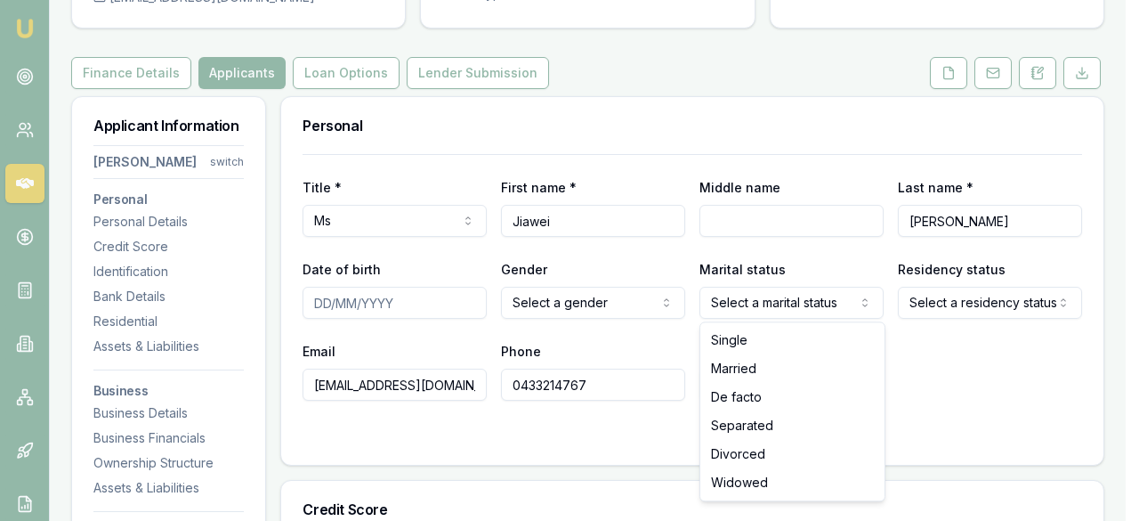
select select "MARRIED"
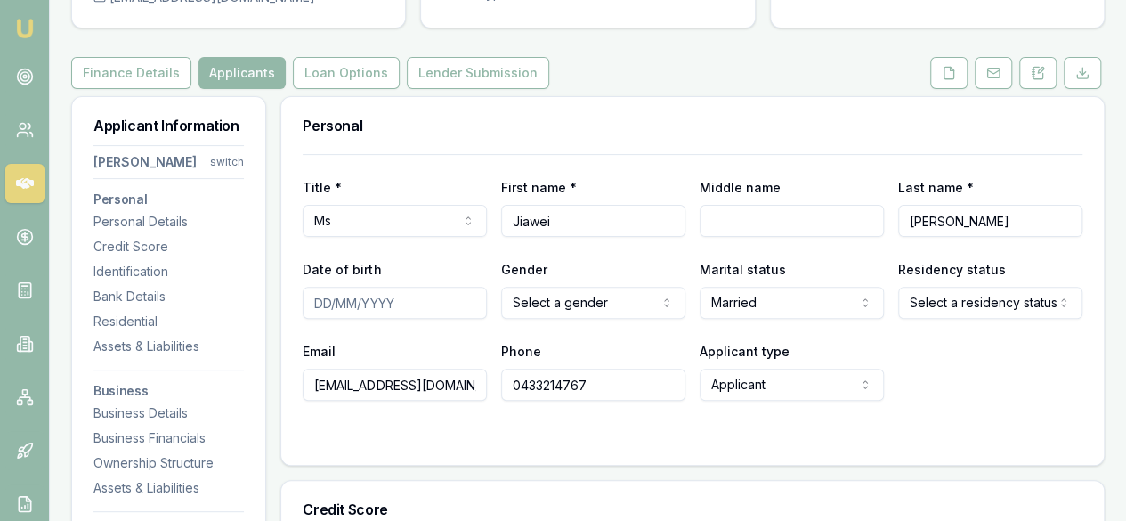
click at [442, 306] on input "Date of birth" at bounding box center [395, 303] width 184 height 32
type input "15/05/1986"
click at [533, 312] on html "Emu Broker Deals View D-6Z9O9JEAE6 Ray Guan Toggle Menu Customer Jiawei Huang 0…" at bounding box center [563, 82] width 1126 height 521
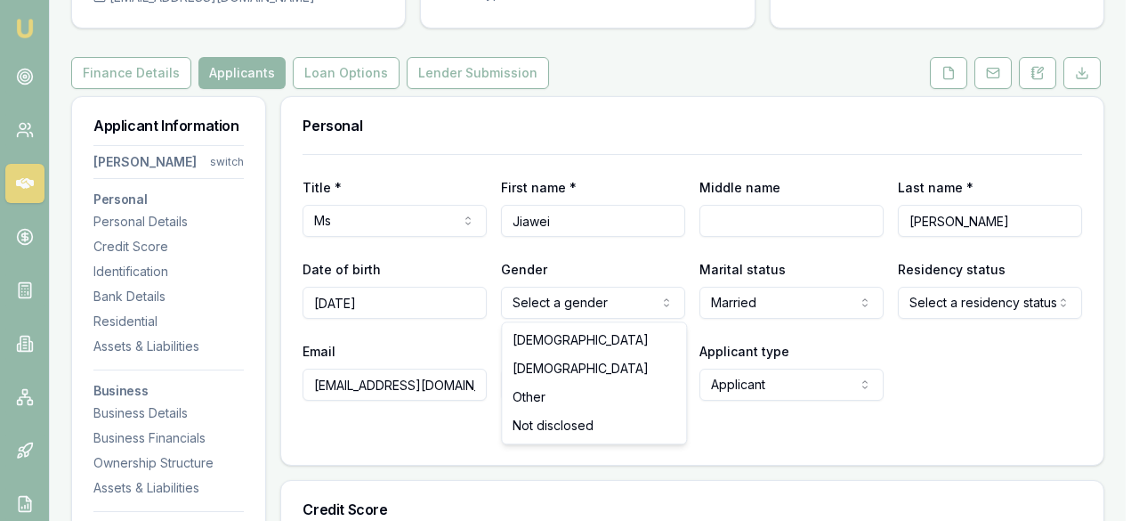
select select "FEMALE"
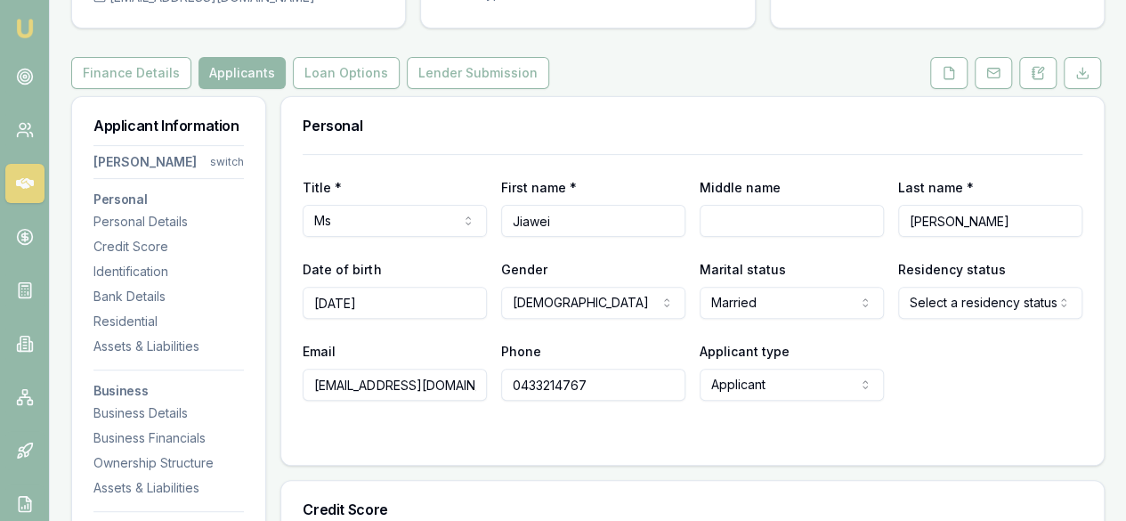
click at [773, 302] on html "Emu Broker Deals View D-6Z9O9JEAE6 Ray Guan Toggle Menu Customer Jiawei Huang 0…" at bounding box center [563, 82] width 1126 height 521
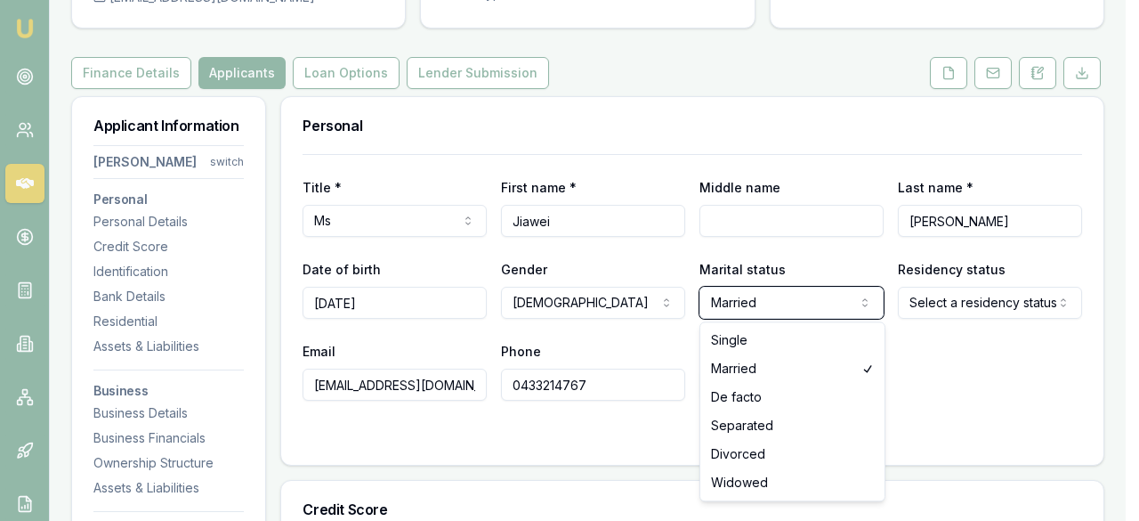
click at [773, 302] on html "Emu Broker Deals View D-6Z9O9JEAE6 Ray Guan Toggle Menu Customer Jiawei Huang 0…" at bounding box center [569, 82] width 1139 height 521
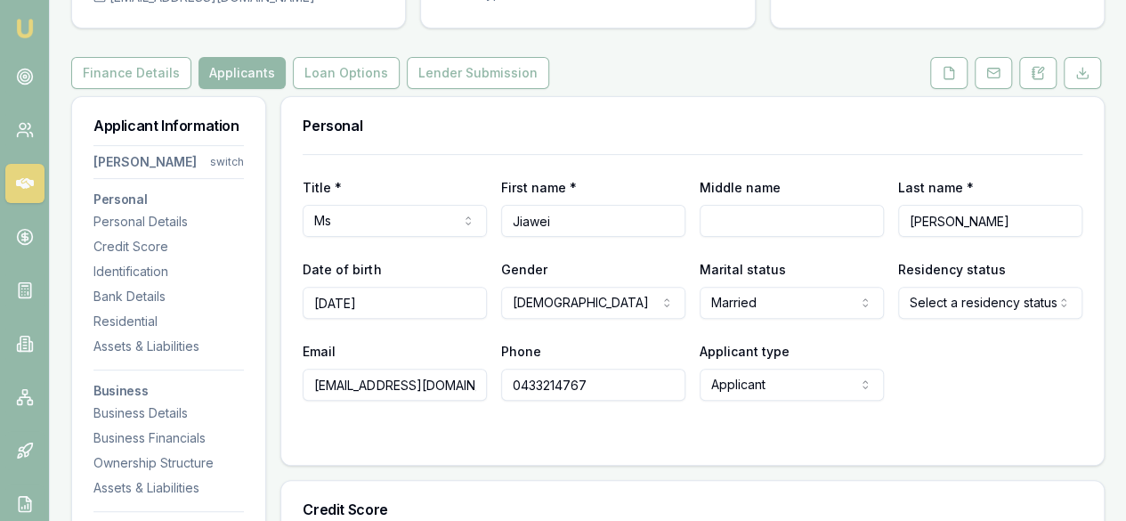
click at [947, 305] on html "Emu Broker Deals View D-6Z9O9JEAE6 Ray Guan Toggle Menu Customer Jiawei Huang 0…" at bounding box center [563, 82] width 1126 height 521
click at [744, 343] on html "Emu Broker Deals View D-6Z9O9JEAE6 Ray Guan Toggle Menu Customer Jiawei Huang 0…" at bounding box center [563, 82] width 1126 height 521
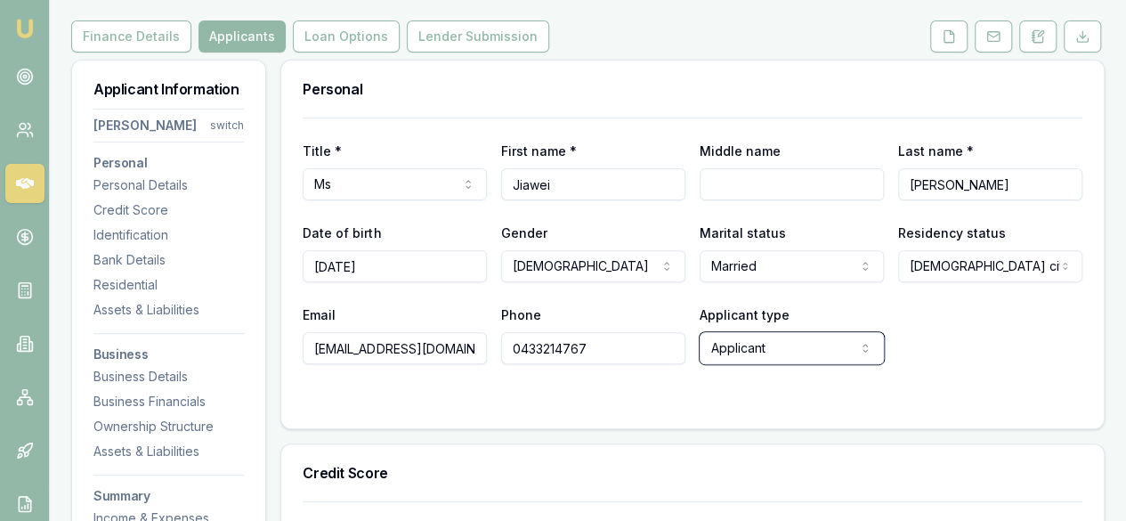
scroll to position [0, 0]
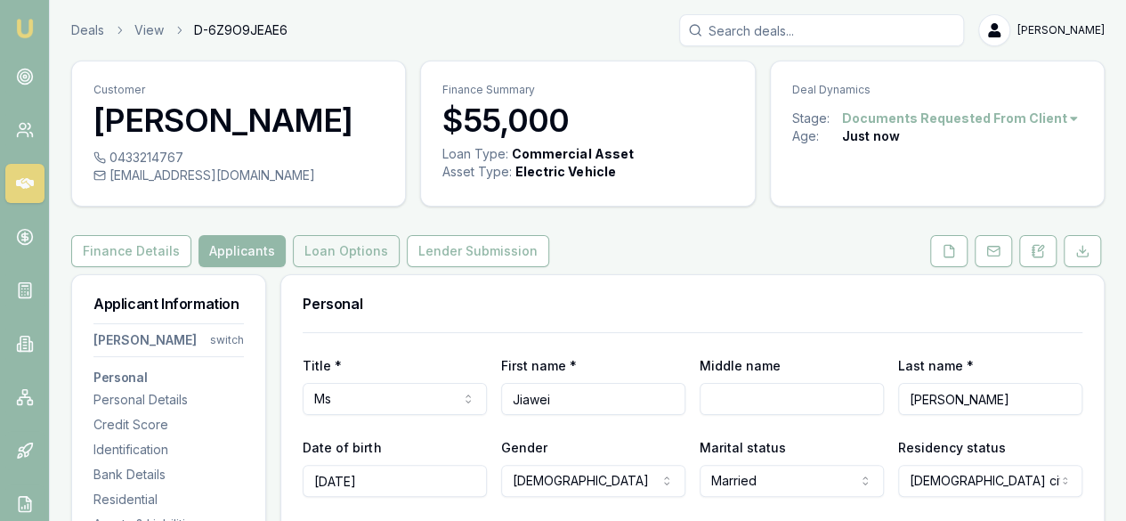
click at [324, 250] on button "Loan Options" at bounding box center [346, 251] width 107 height 32
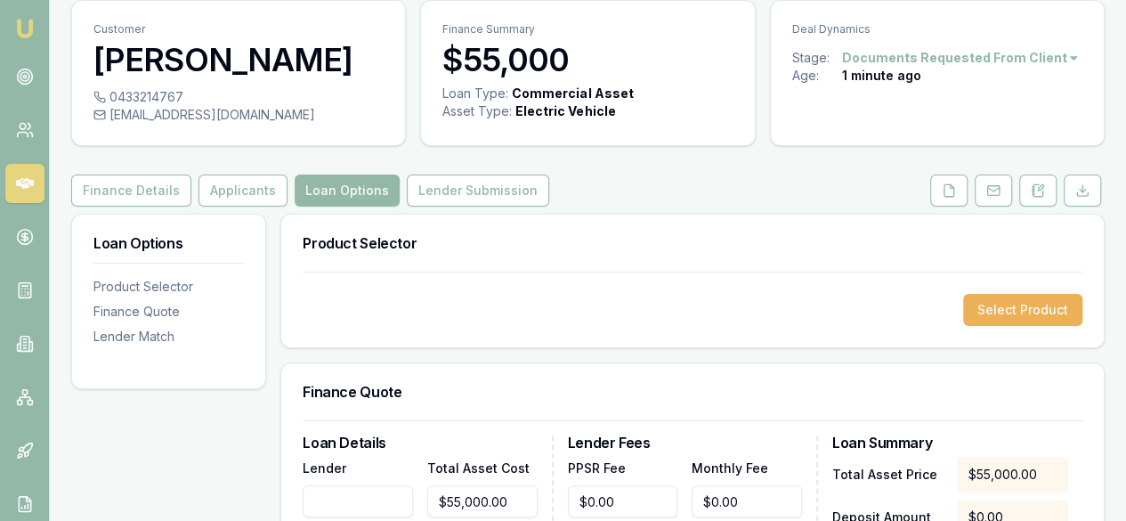
scroll to position [89, 0]
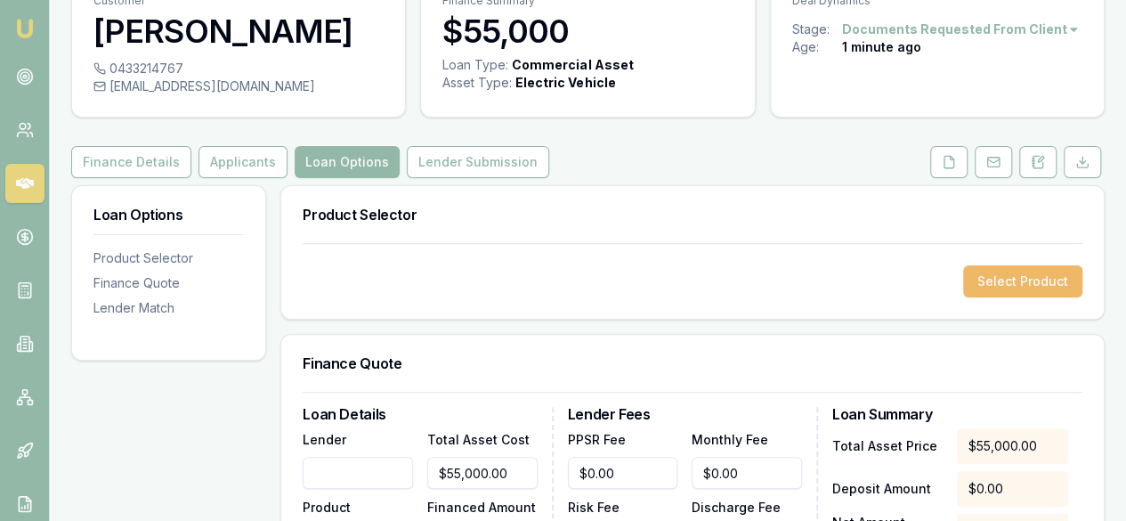
click at [1033, 279] on button "Select Product" at bounding box center [1022, 281] width 119 height 32
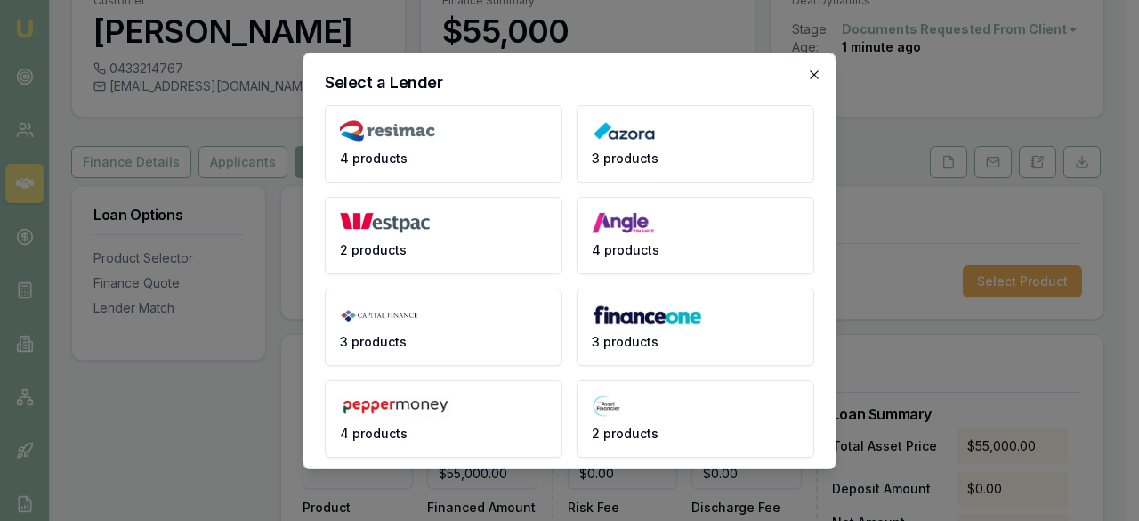
click at [810, 77] on icon "button" at bounding box center [814, 74] width 8 height 8
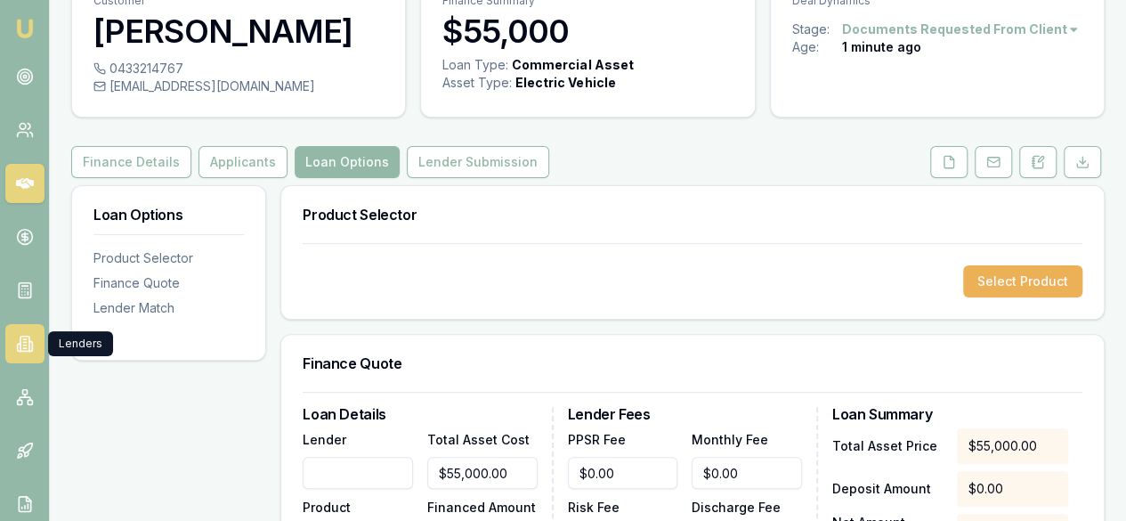
click at [25, 336] on icon at bounding box center [24, 343] width 9 height 15
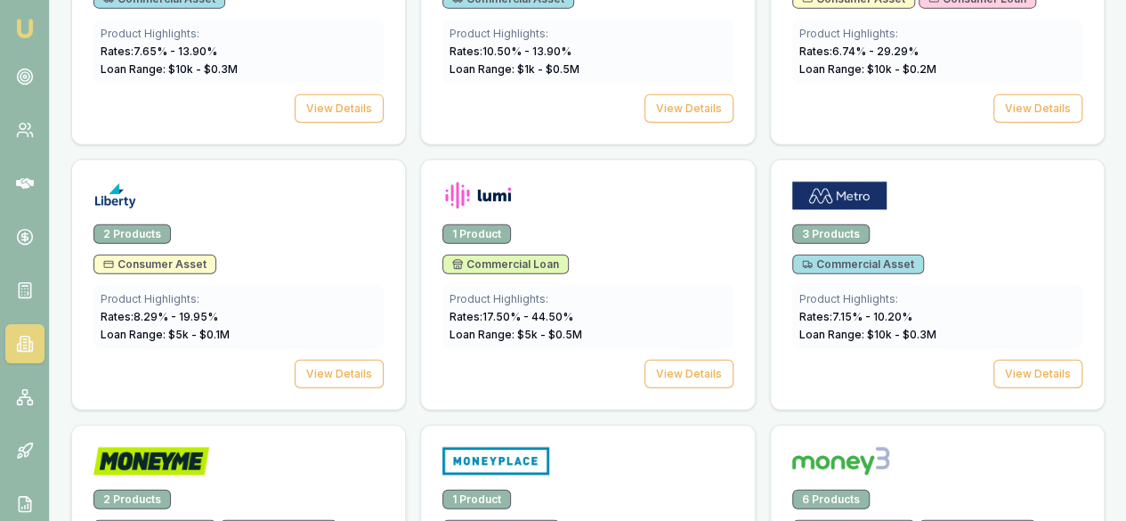
scroll to position [1986, 0]
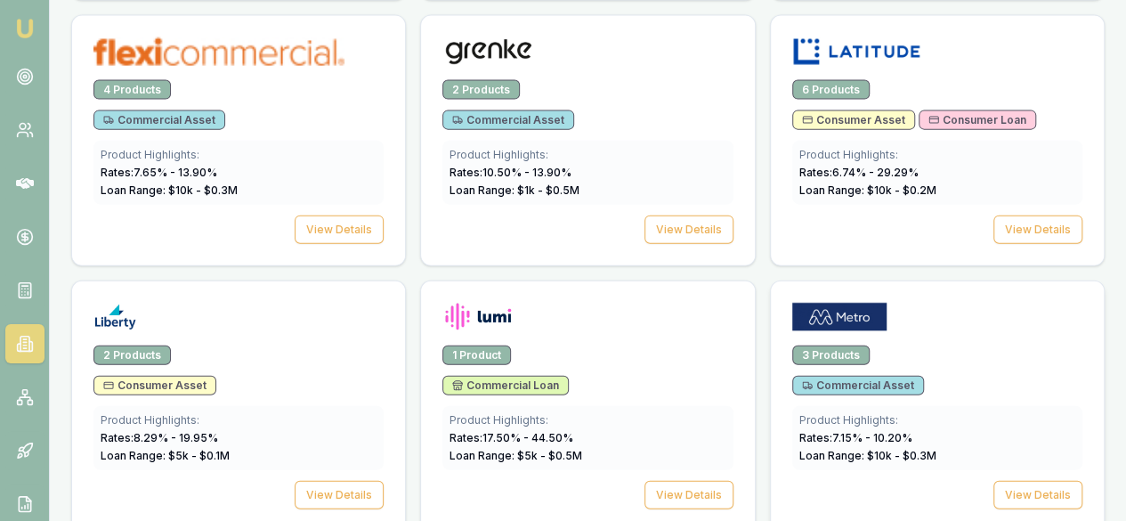
click at [792, 406] on div "Product Highlights: Rates: 7.15 % - 10.20 % Loan Range: $ 10 k - $ 0.3 M" at bounding box center [937, 438] width 290 height 64
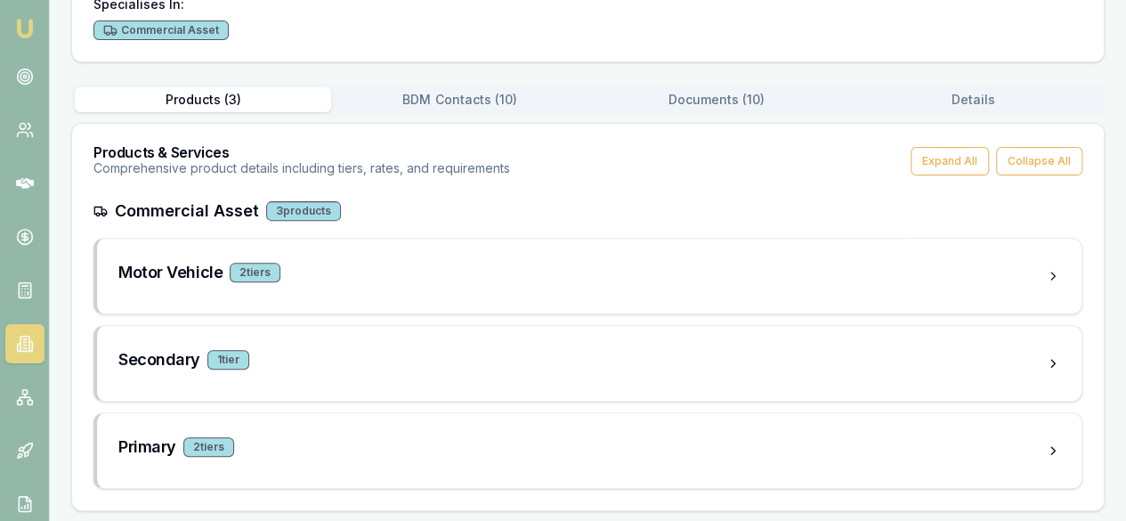
scroll to position [221, 0]
click at [303, 275] on div "Motor Vehicle 2 tier s" at bounding box center [581, 272] width 927 height 25
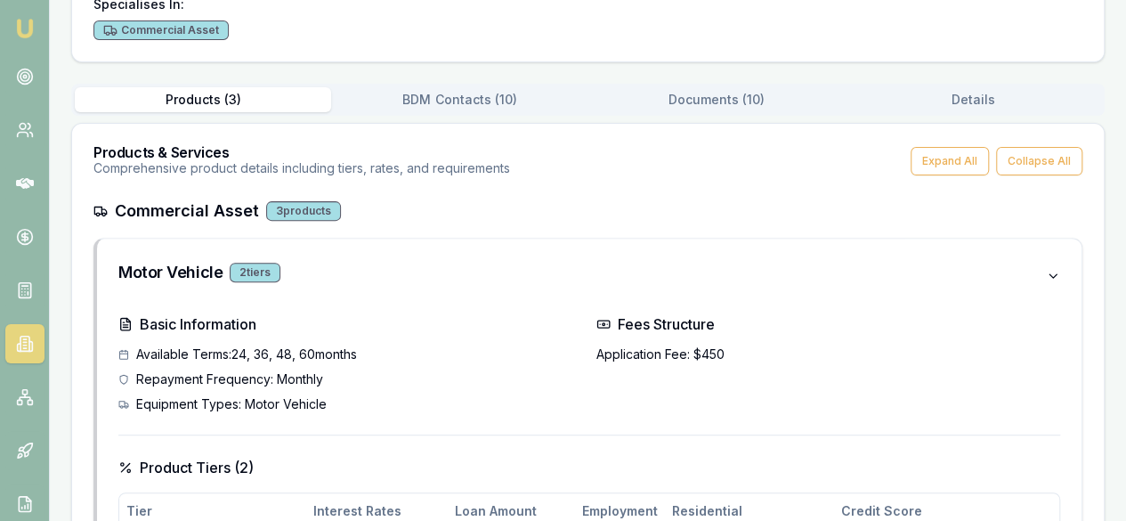
scroll to position [0, 0]
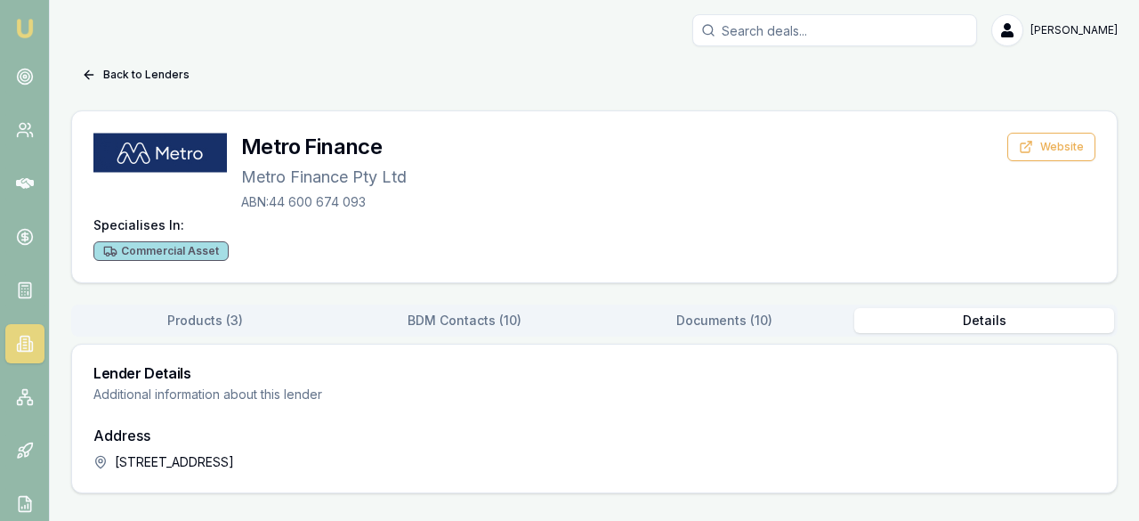
click at [12, 341] on link at bounding box center [24, 343] width 39 height 39
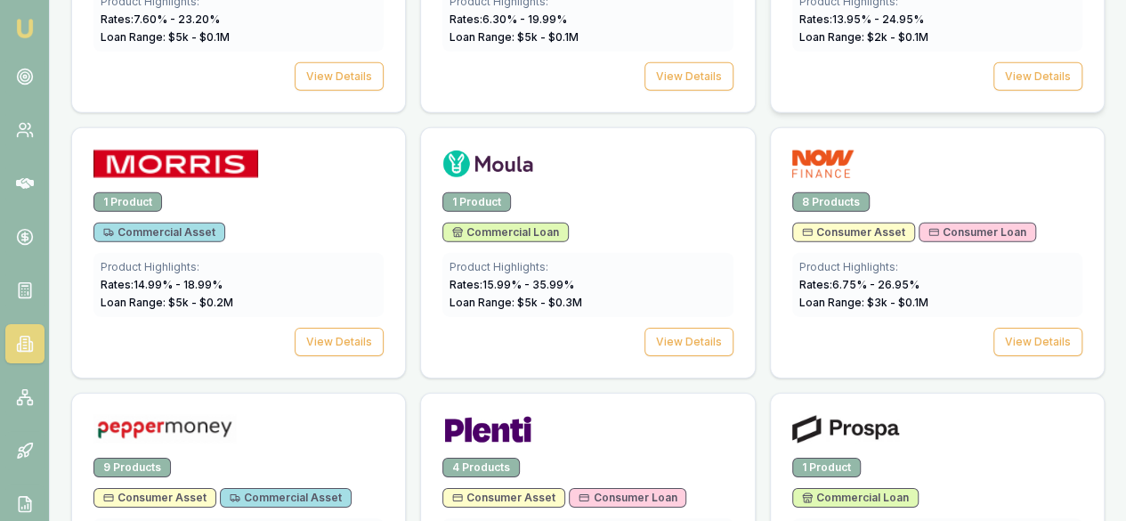
scroll to position [2670, 0]
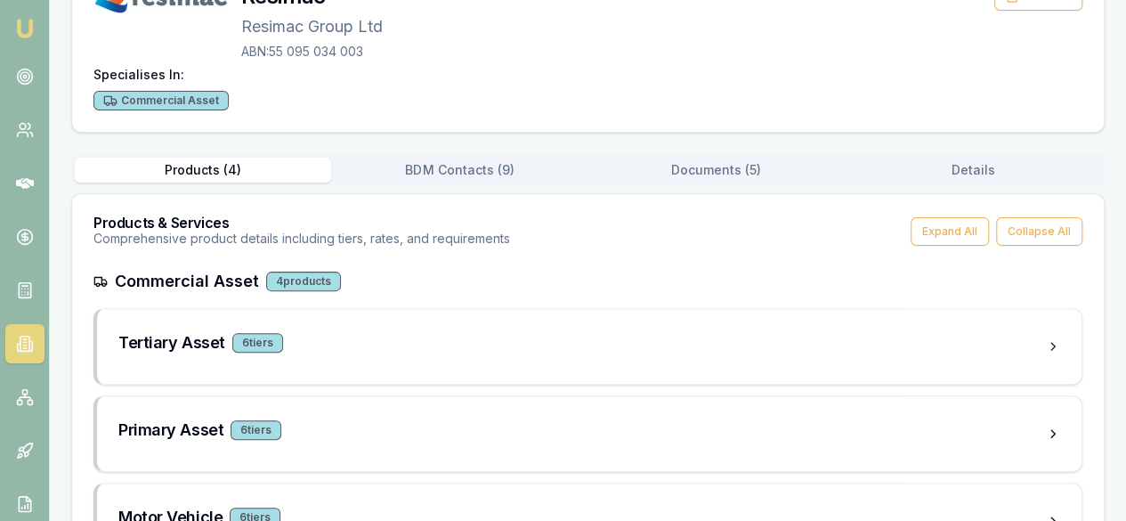
scroll to position [308, 0]
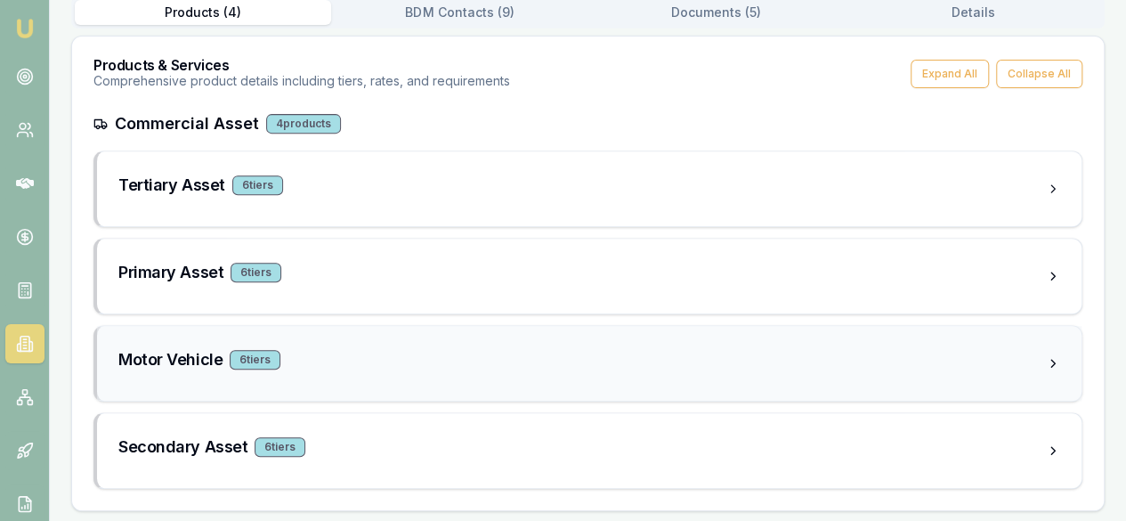
click at [363, 336] on div "Motor Vehicle 6 tier s" at bounding box center [589, 363] width 984 height 75
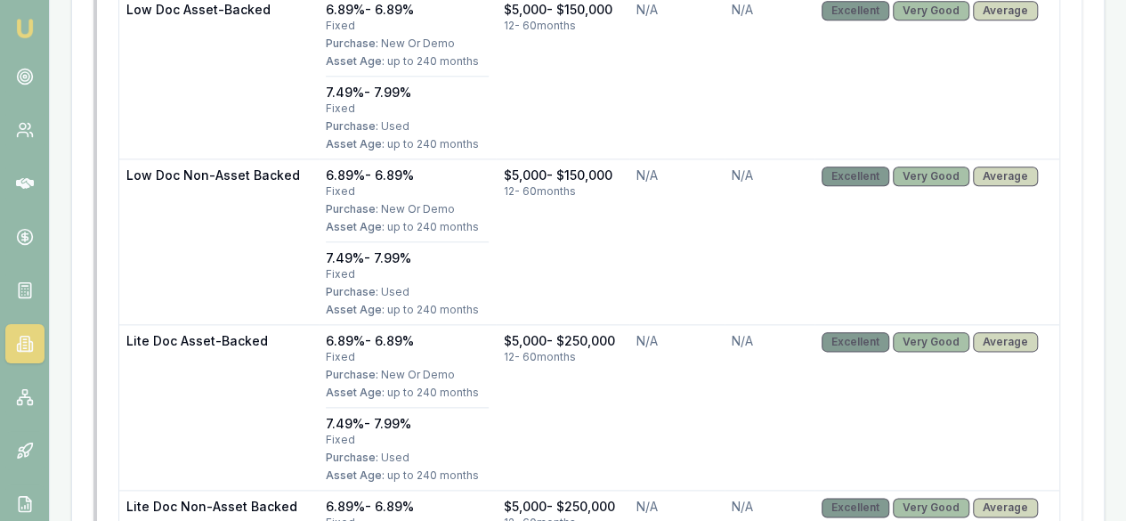
scroll to position [753, 0]
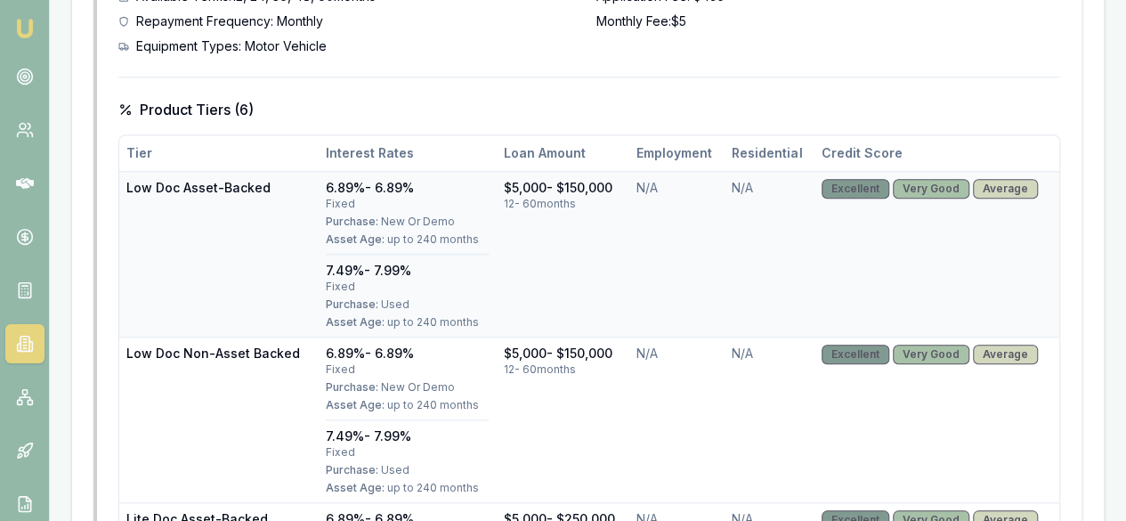
drag, startPoint x: 418, startPoint y: 186, endPoint x: 330, endPoint y: 188, distance: 88.1
click at [319, 198] on td "6.89% - 6.89% fixed Purchase: New Or Demo Asset Age: up to 240 months 7.49% - 7…" at bounding box center [408, 254] width 178 height 166
click at [424, 227] on div "6.89% - 6.89% fixed Purchase: New Or Demo Asset Age: up to 240 months" at bounding box center [408, 217] width 164 height 76
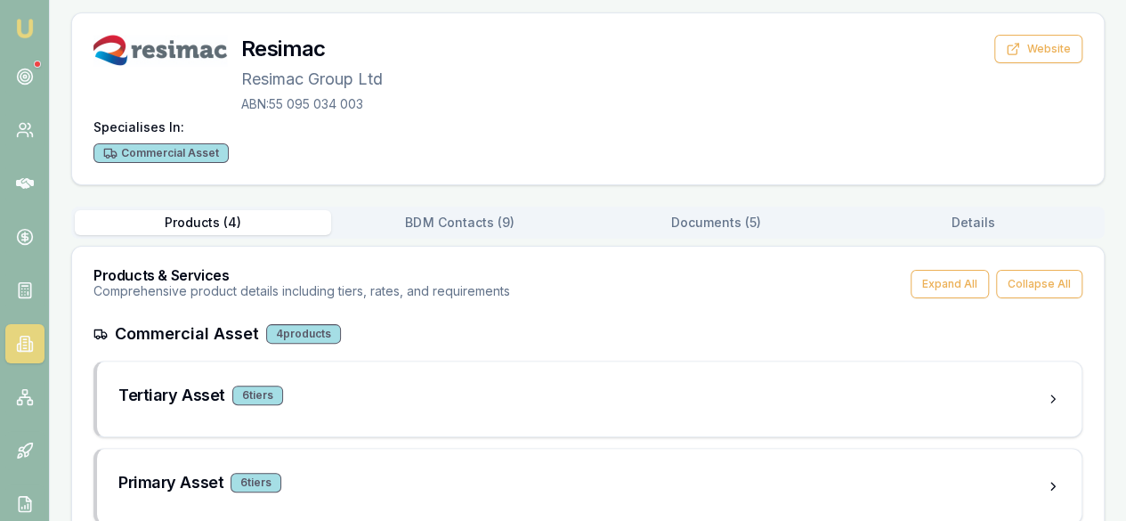
scroll to position [0, 0]
